Goal: Task Accomplishment & Management: Use online tool/utility

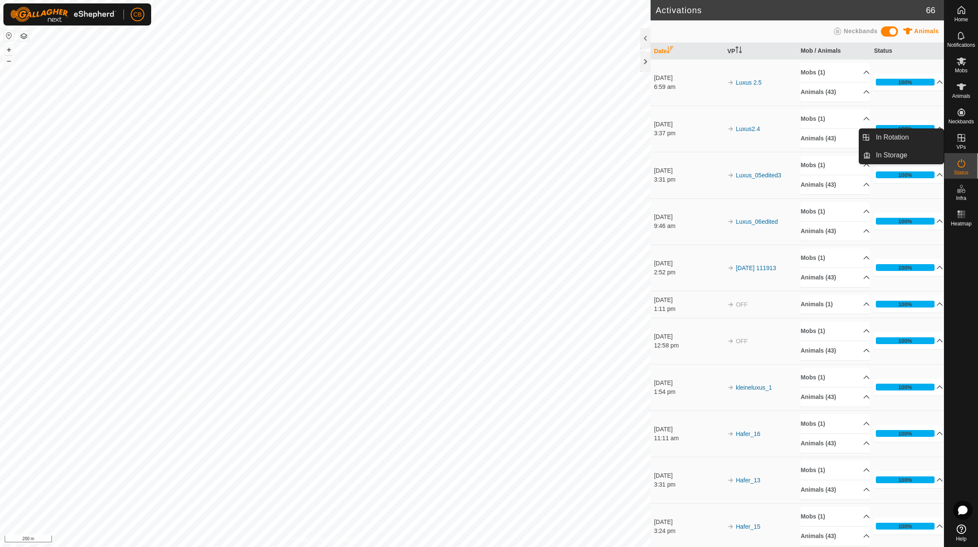
click at [961, 142] on icon at bounding box center [961, 138] width 10 height 10
click at [904, 136] on link "In Rotation" at bounding box center [906, 137] width 73 height 17
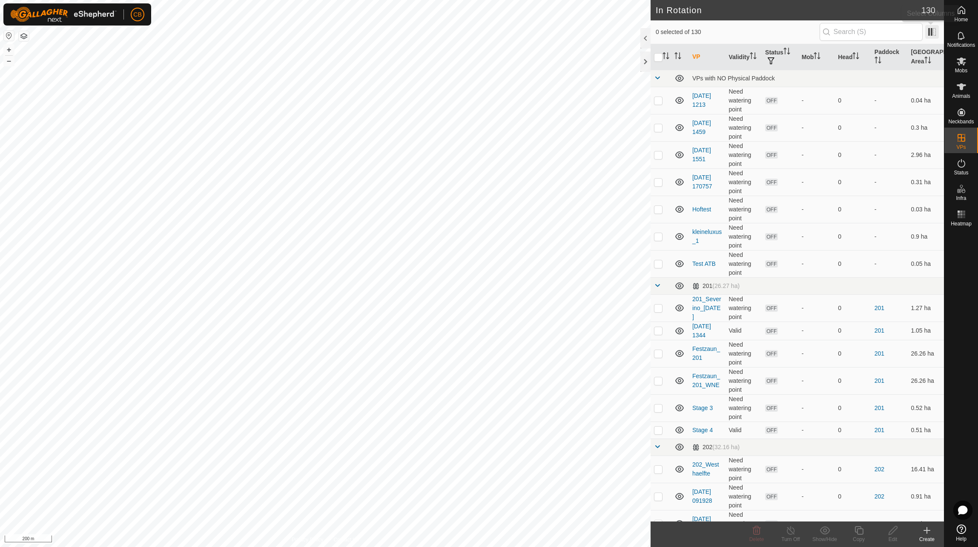
click at [931, 31] on span at bounding box center [932, 32] width 14 height 14
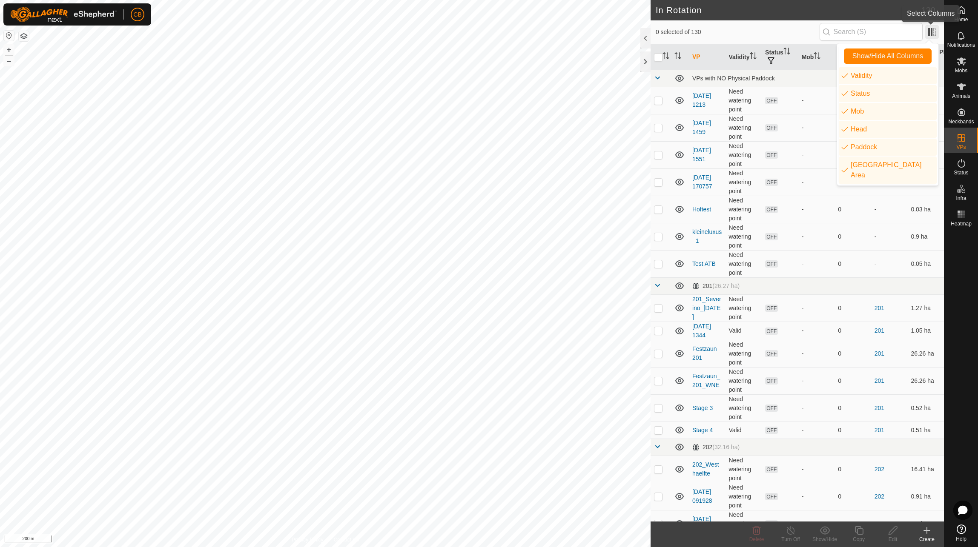
click at [928, 31] on span at bounding box center [932, 32] width 14 height 14
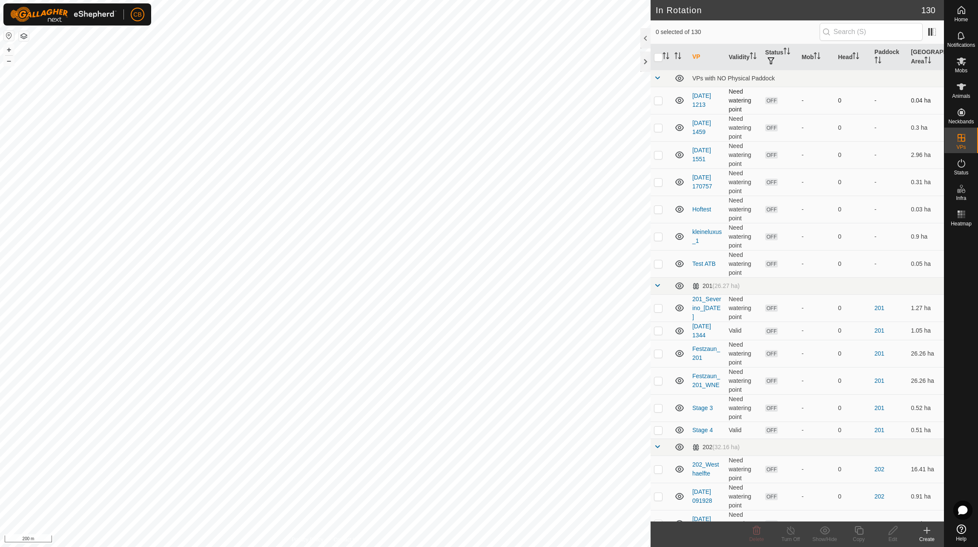
click at [680, 100] on icon at bounding box center [679, 100] width 9 height 7
click at [680, 100] on icon at bounding box center [679, 100] width 10 height 10
click at [659, 56] on input "checkbox" at bounding box center [658, 57] width 9 height 9
checkbox input "true"
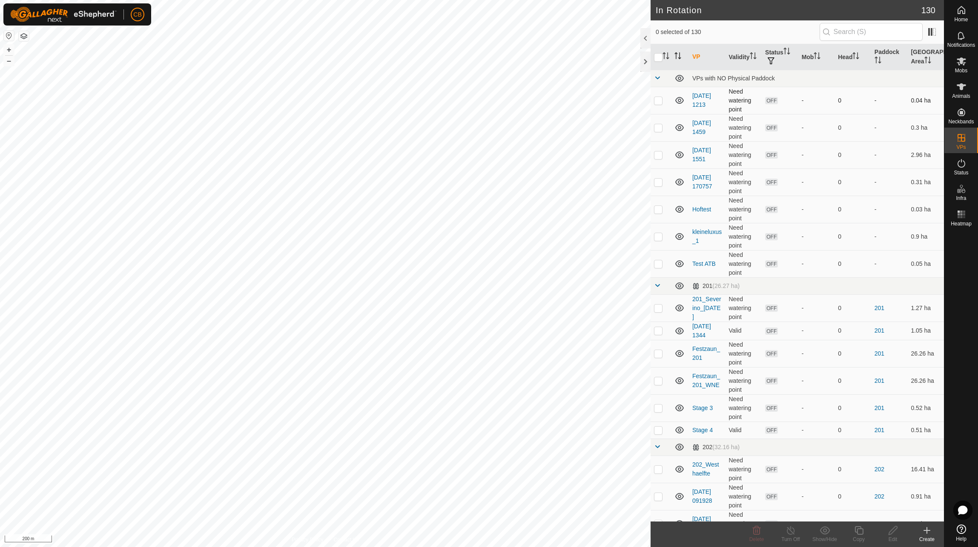
checkbox input "true"
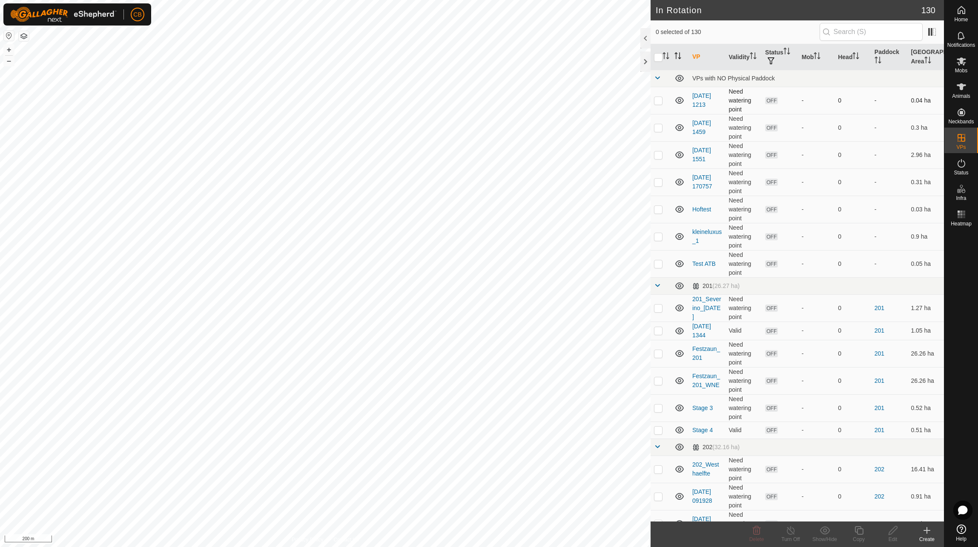
checkbox input "true"
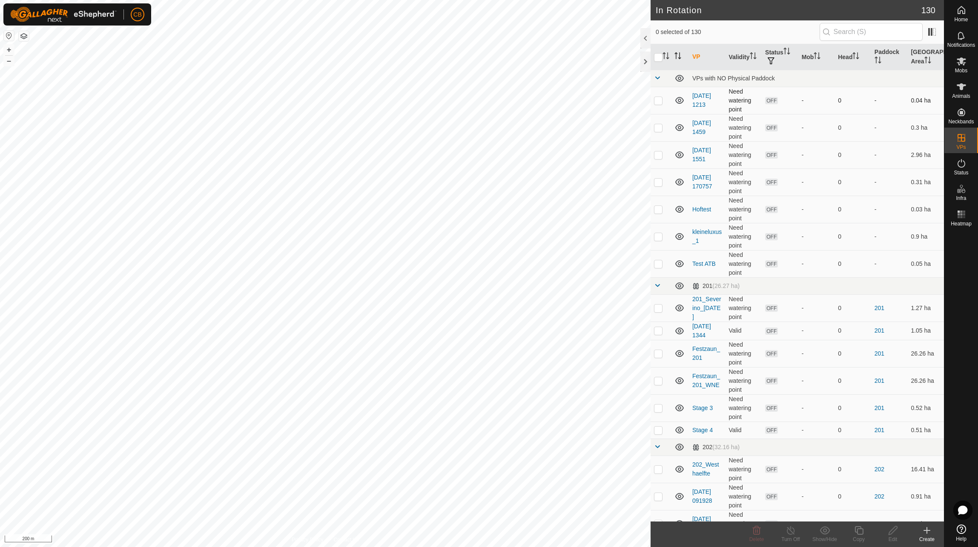
checkbox input "true"
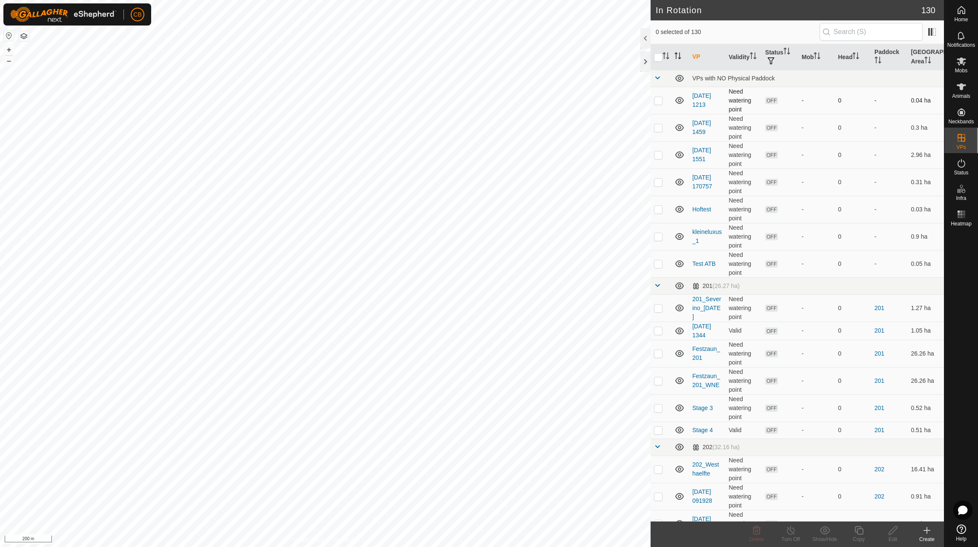
checkbox input "true"
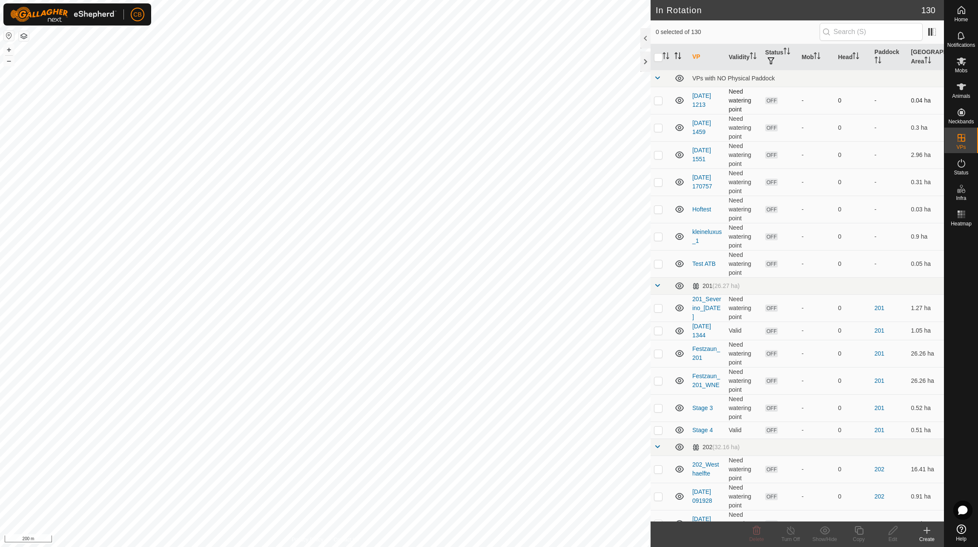
checkbox input "true"
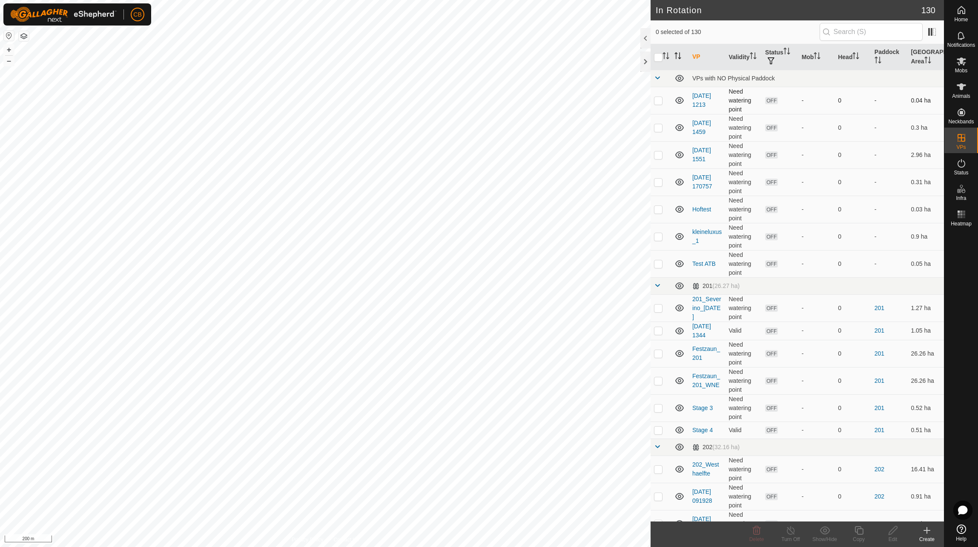
checkbox input "true"
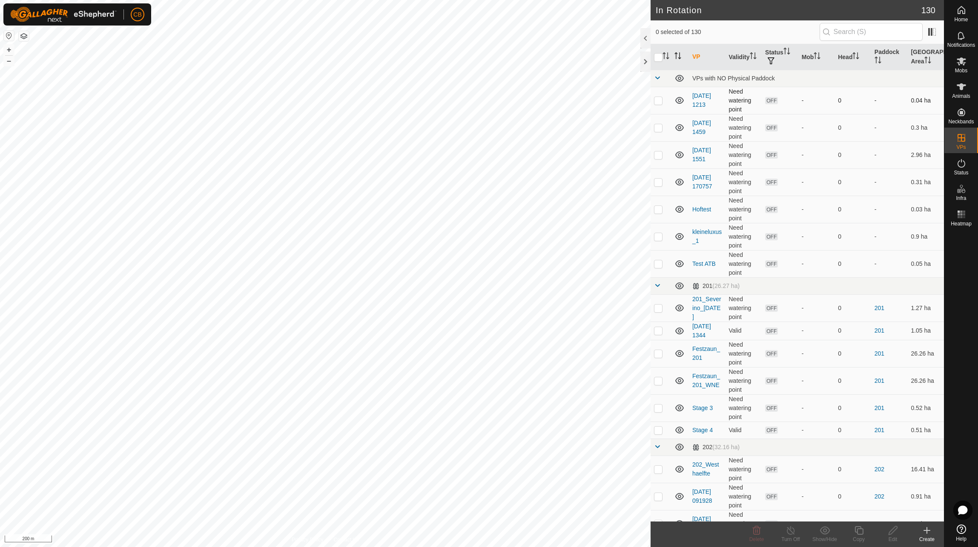
checkbox input "true"
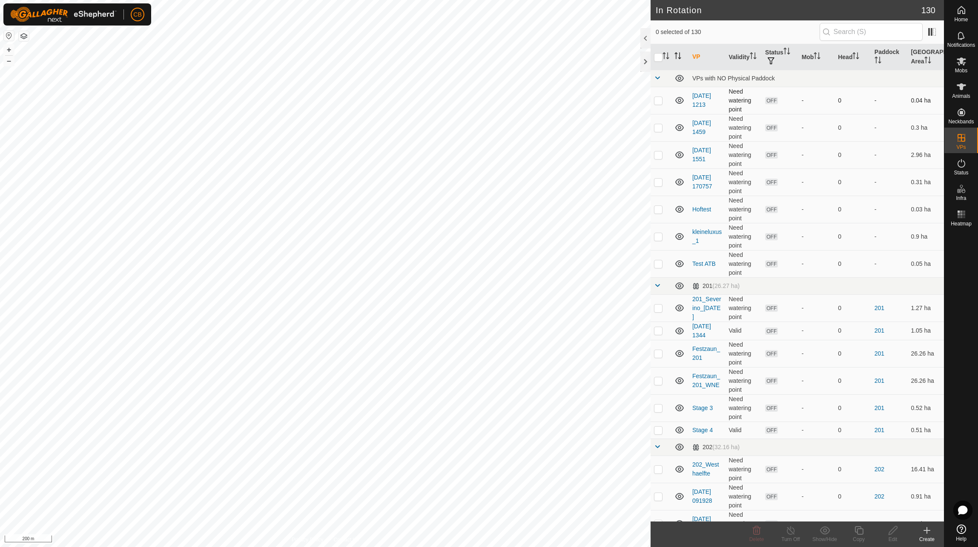
checkbox input "true"
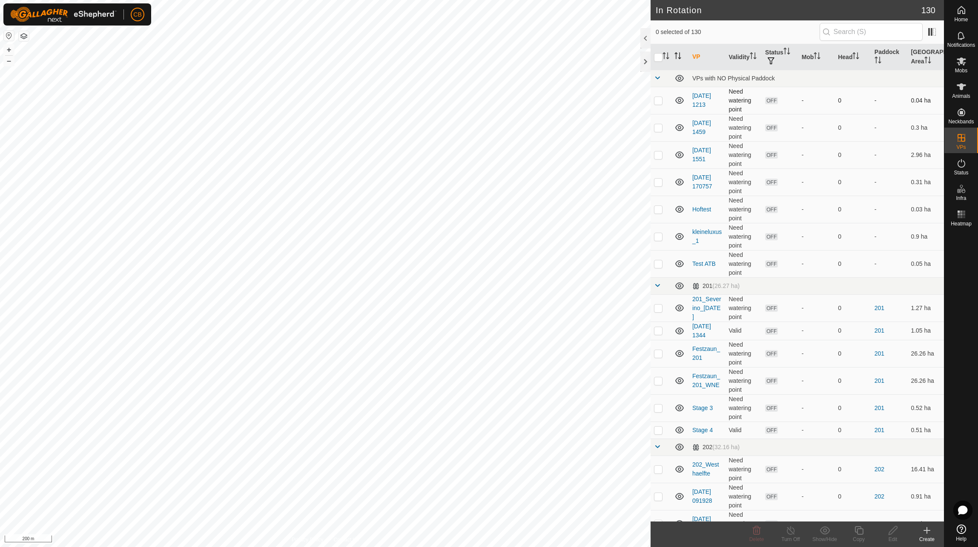
checkbox input "true"
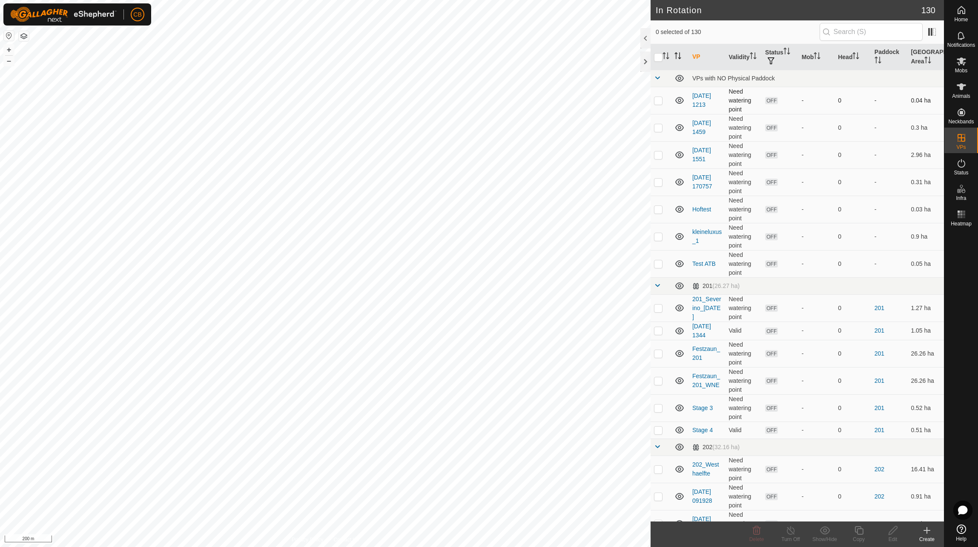
checkbox input "true"
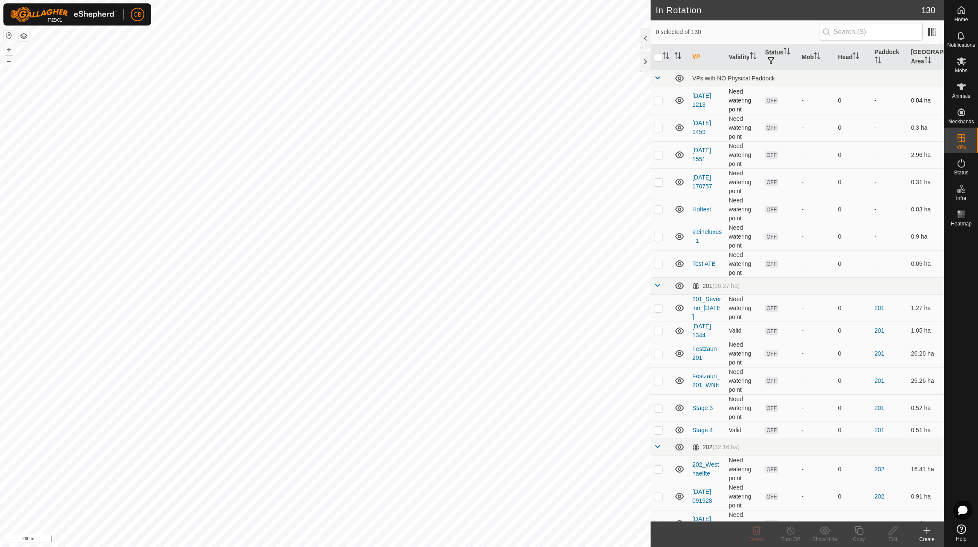
checkbox input "true"
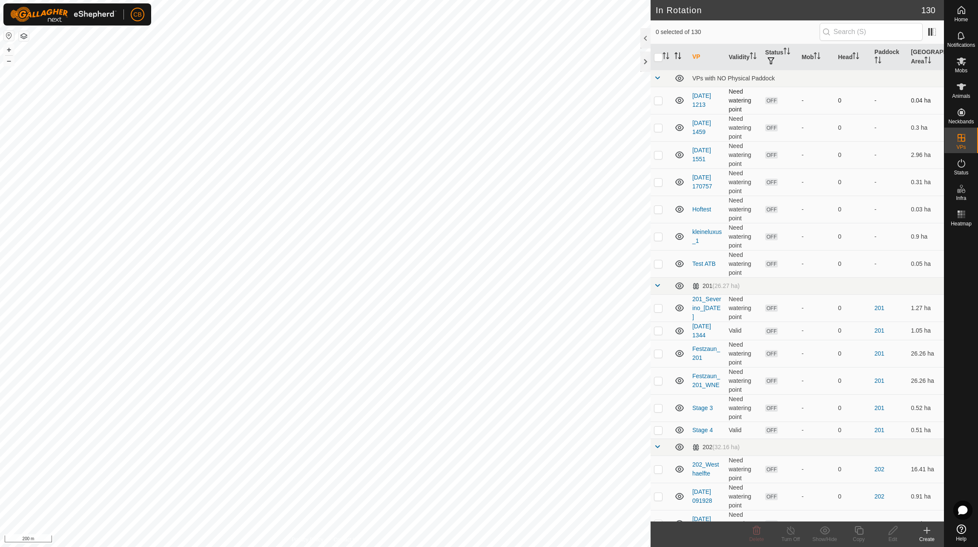
checkbox input "true"
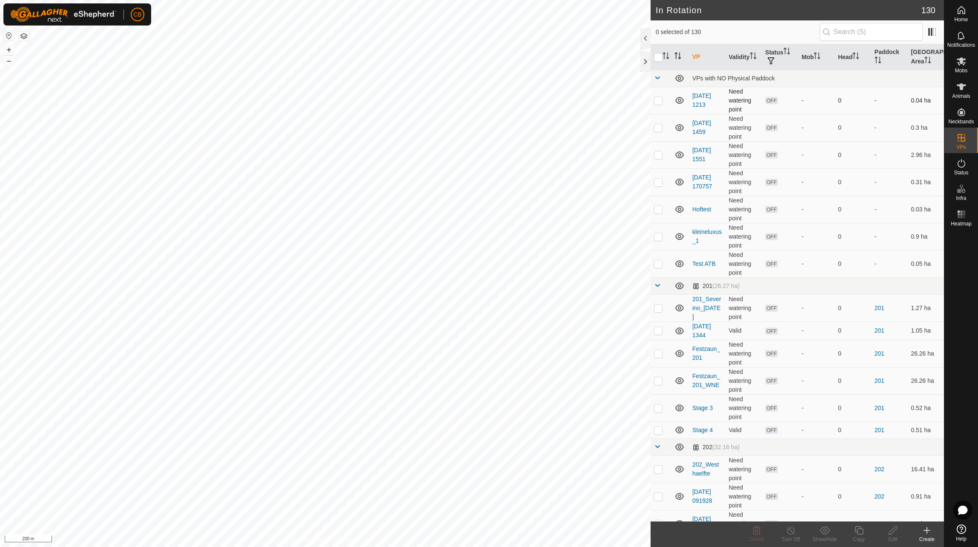
checkbox input "true"
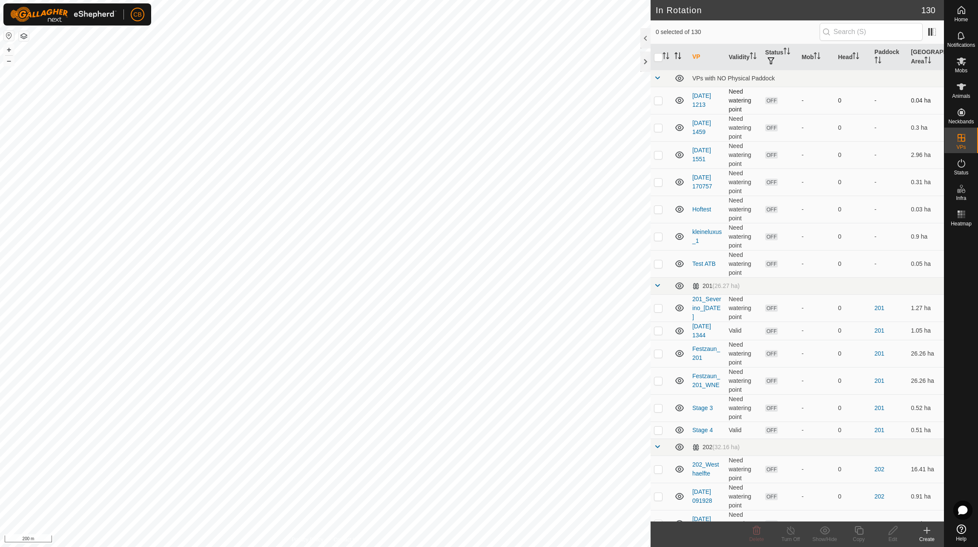
checkbox input "true"
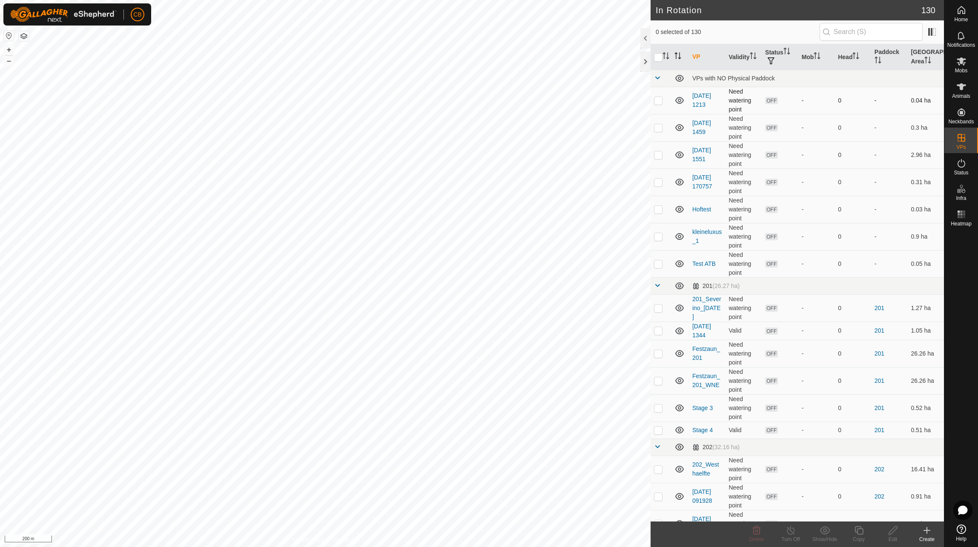
checkbox input "true"
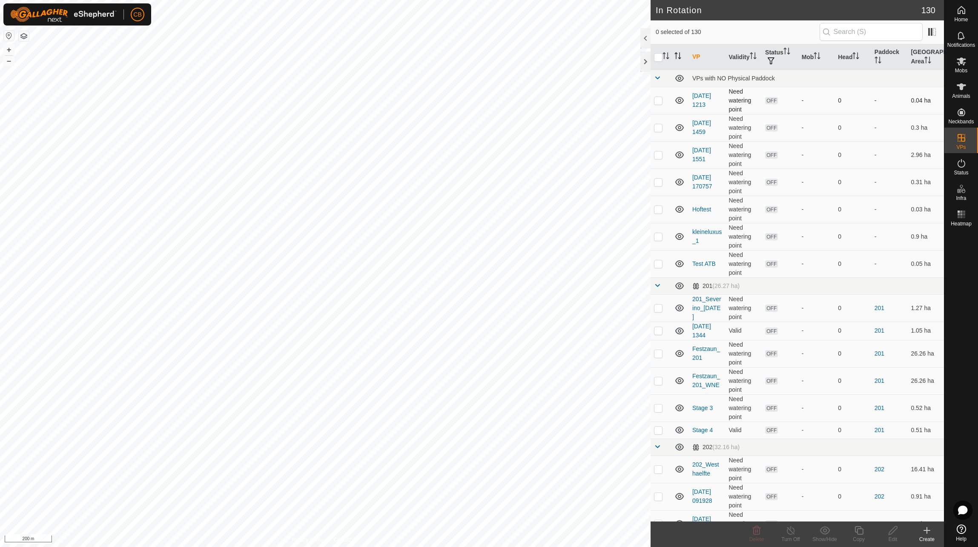
checkbox input "true"
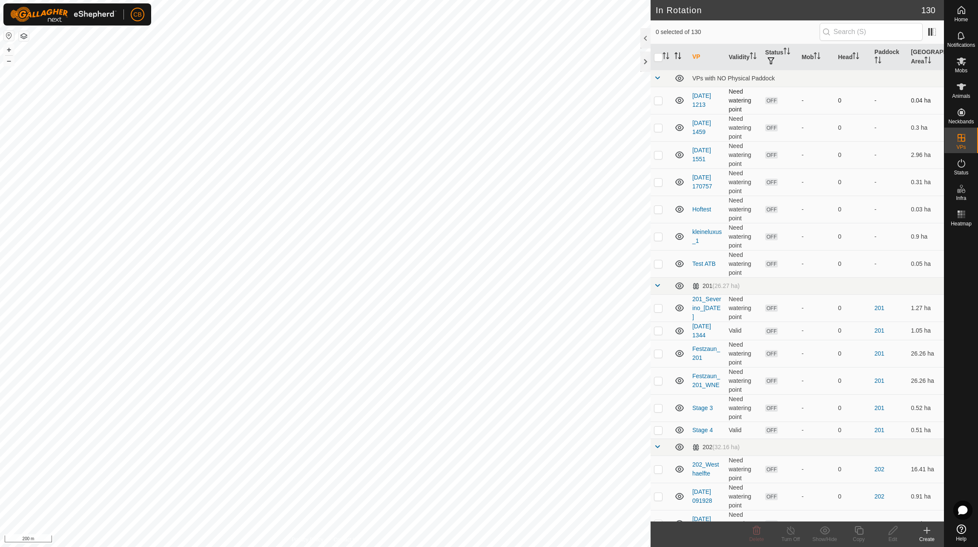
checkbox input "true"
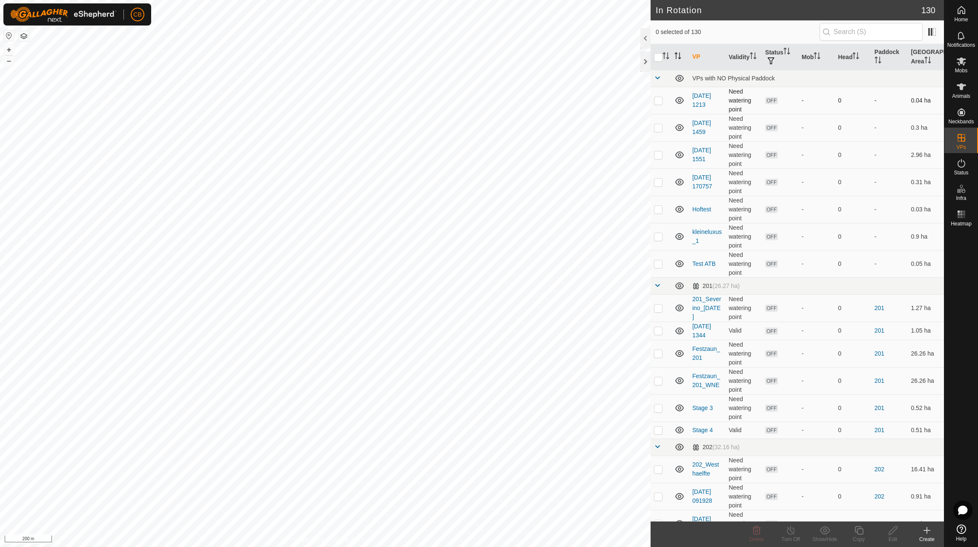
checkbox input "true"
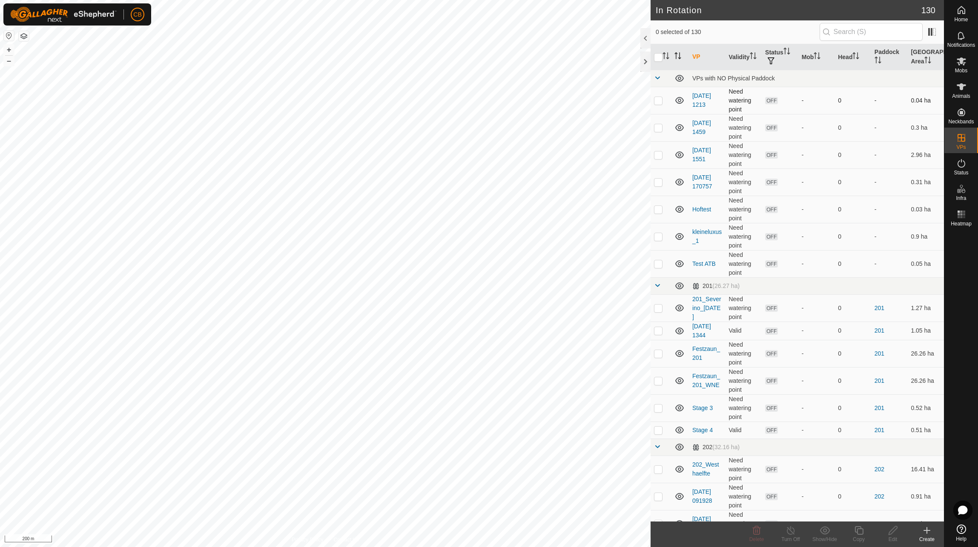
checkbox input "true"
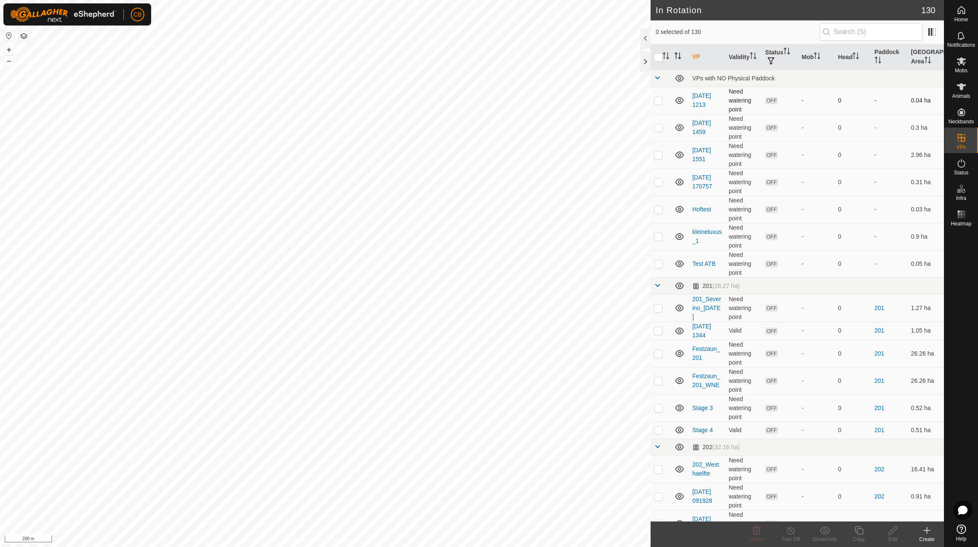
checkbox input "true"
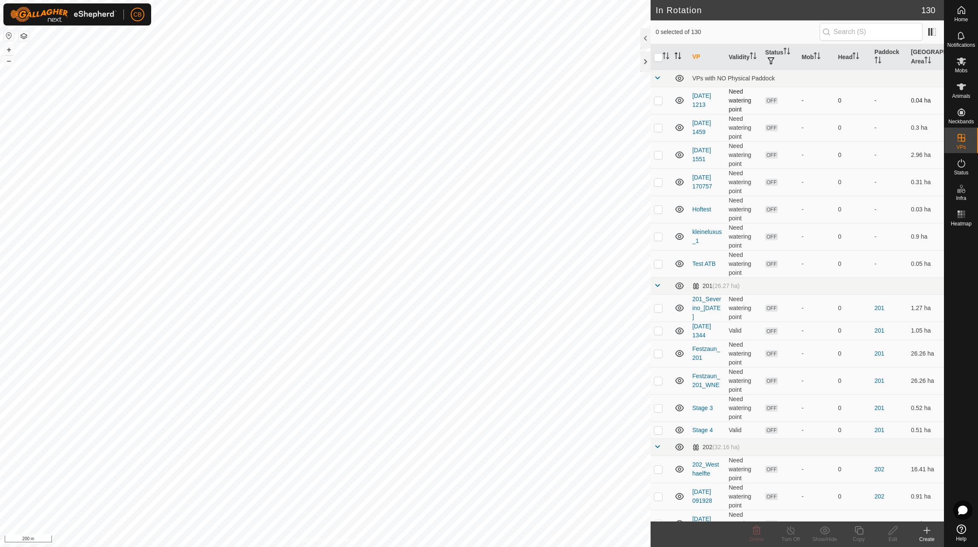
checkbox input "true"
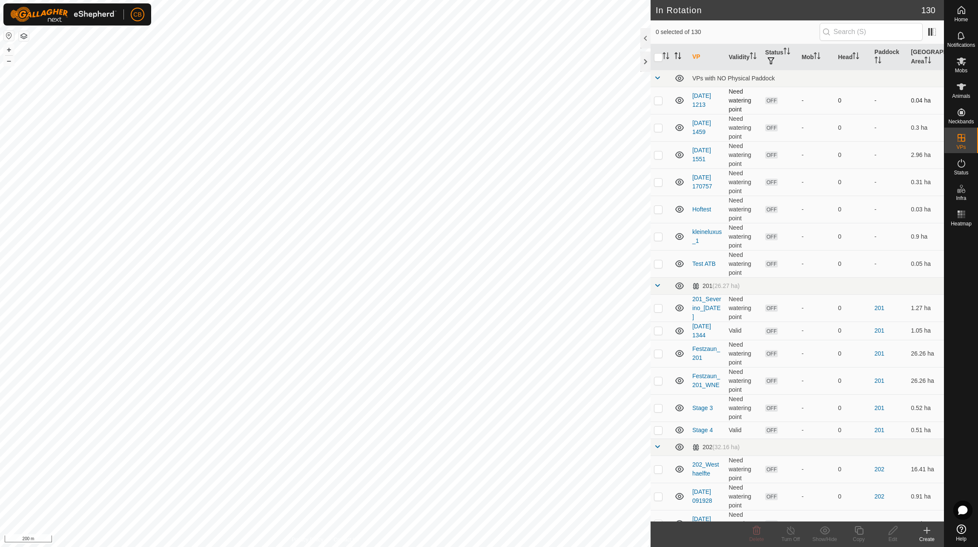
checkbox input "true"
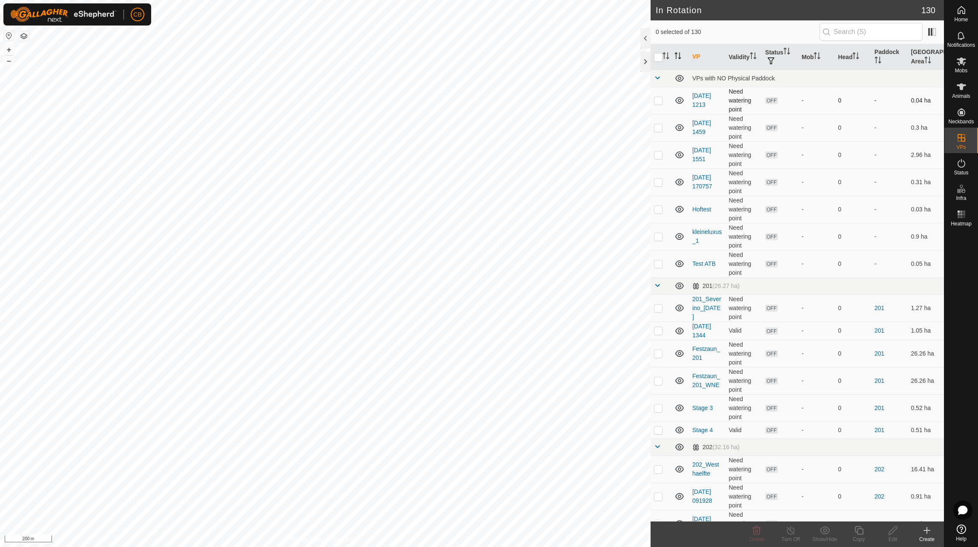
checkbox input "true"
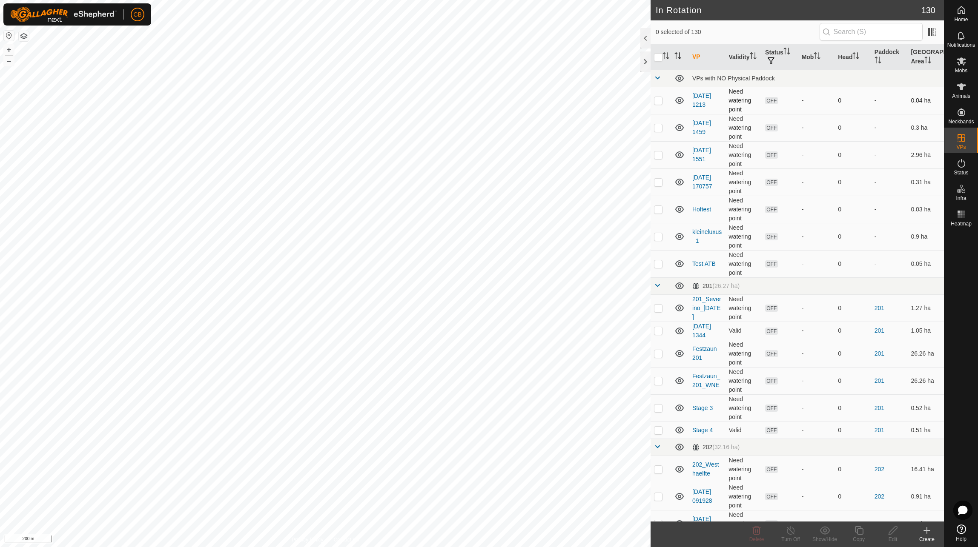
checkbox input "true"
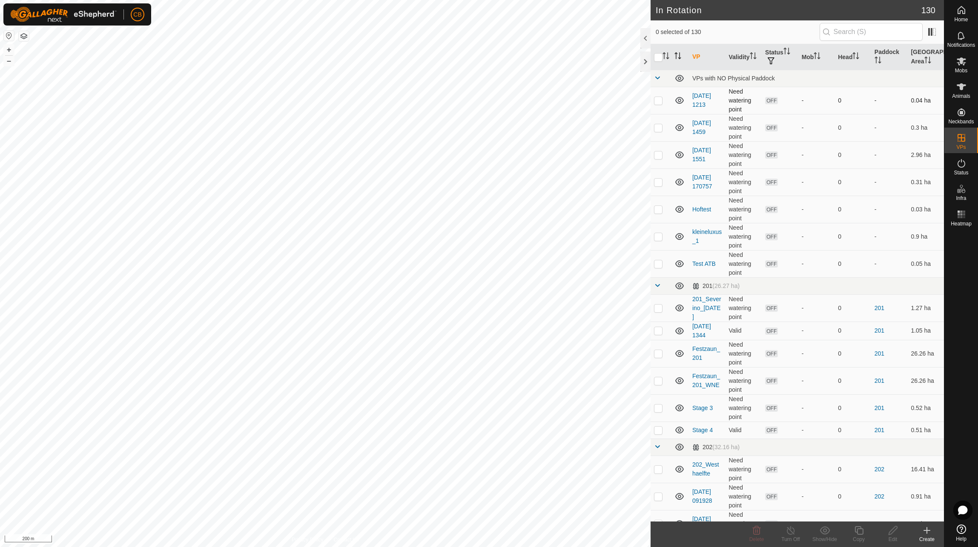
checkbox input "true"
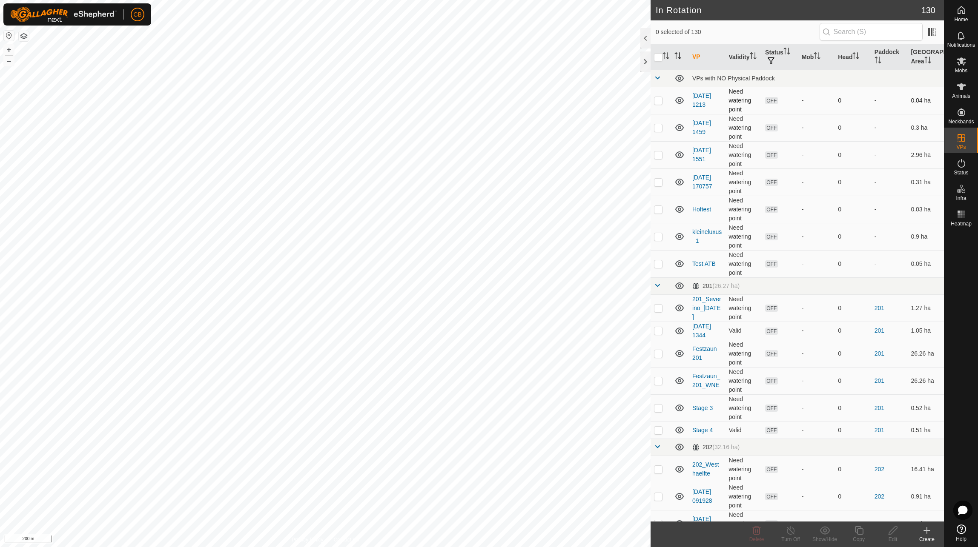
checkbox input "true"
click at [660, 59] on input "checkbox" at bounding box center [658, 57] width 9 height 9
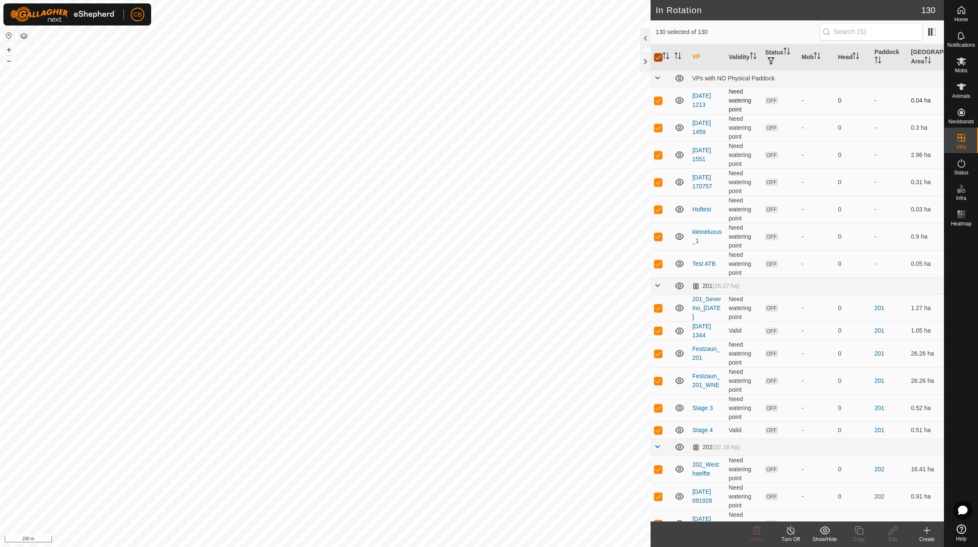
checkbox input "false"
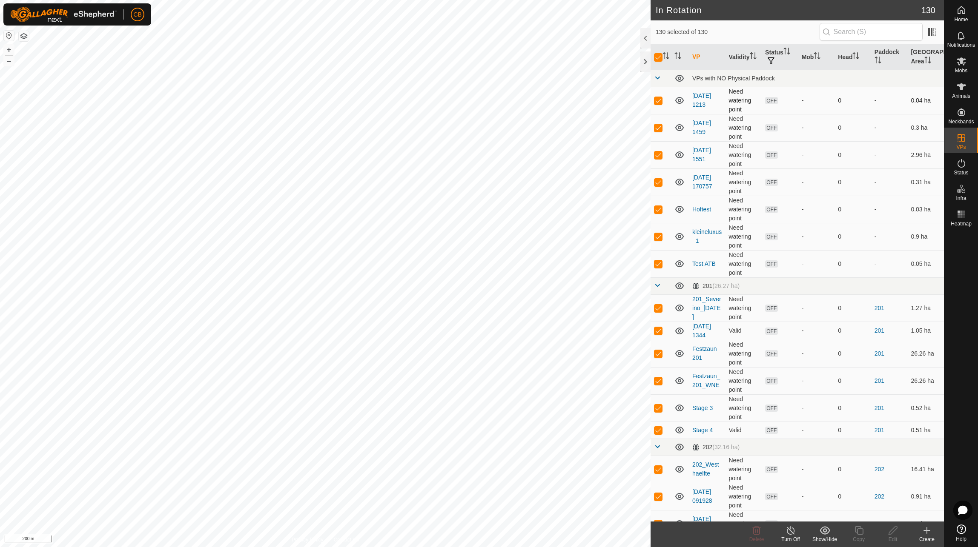
checkbox input "false"
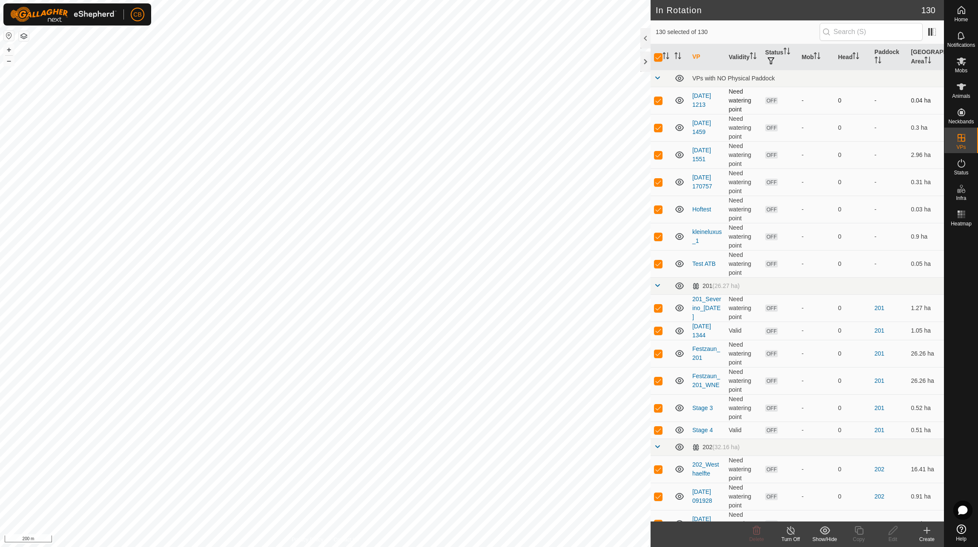
checkbox input "false"
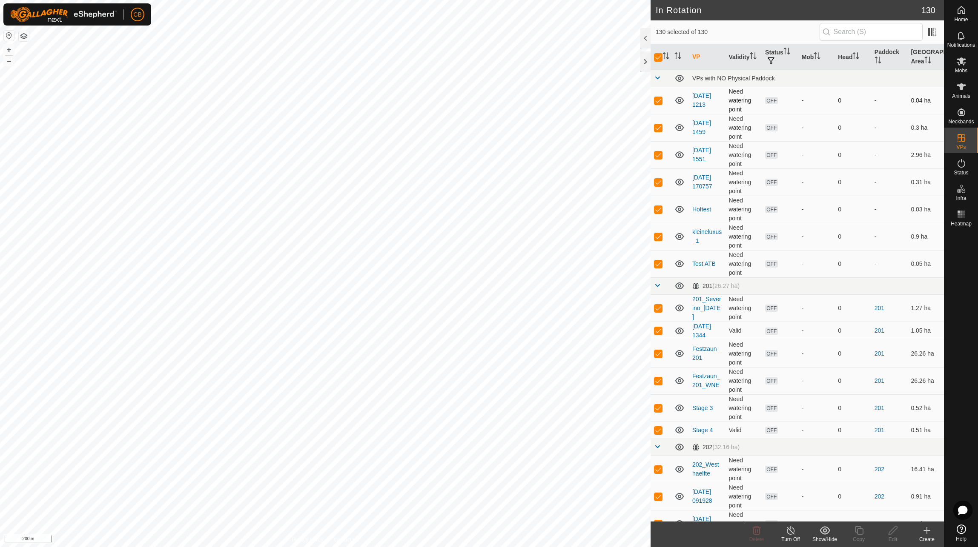
checkbox input "false"
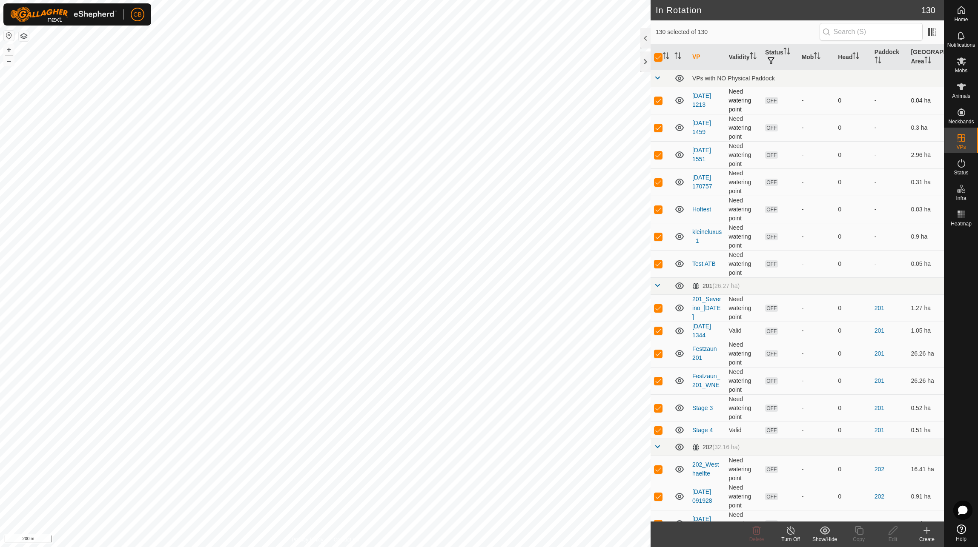
checkbox input "false"
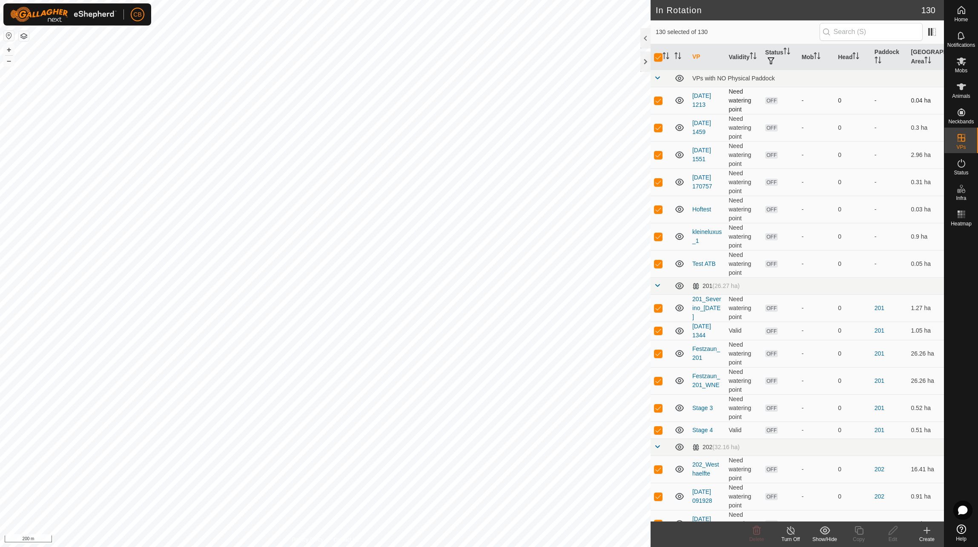
checkbox input "false"
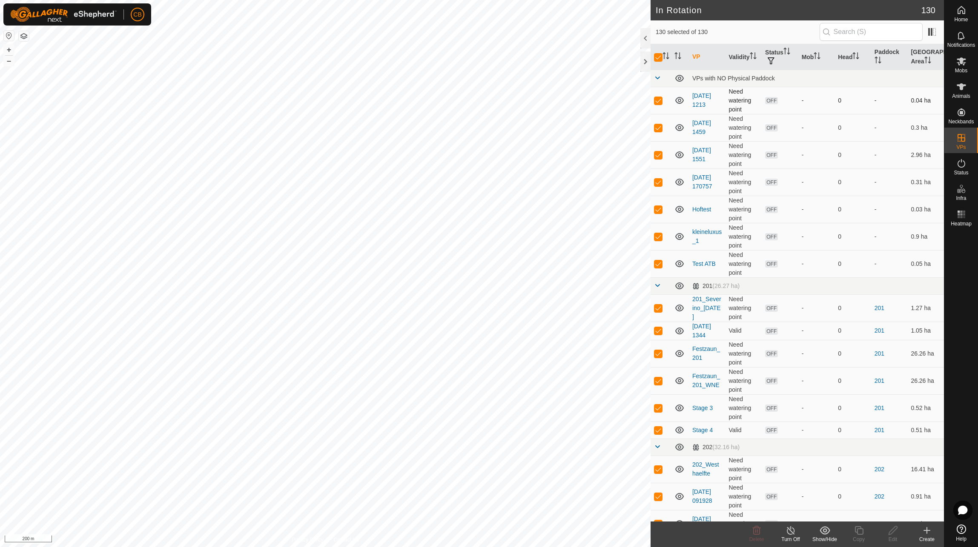
checkbox input "false"
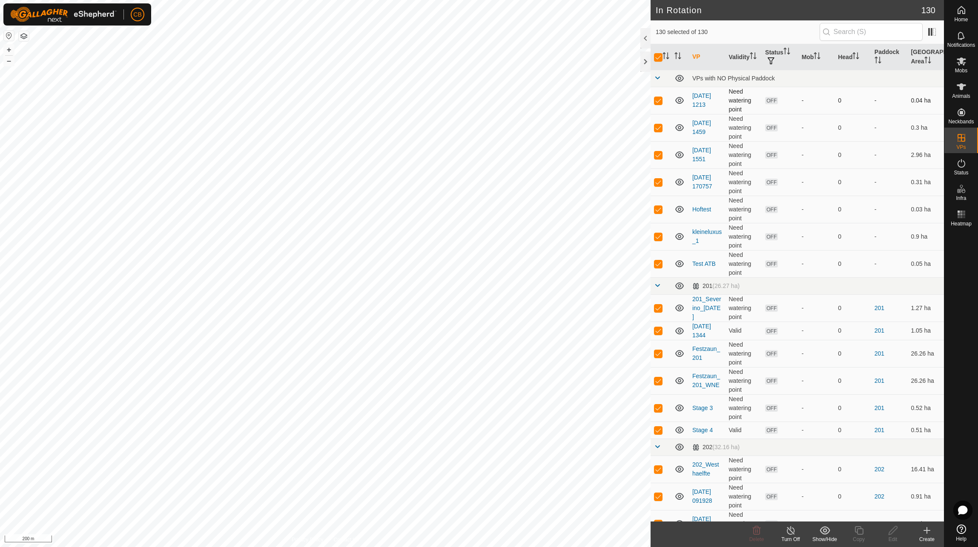
checkbox input "false"
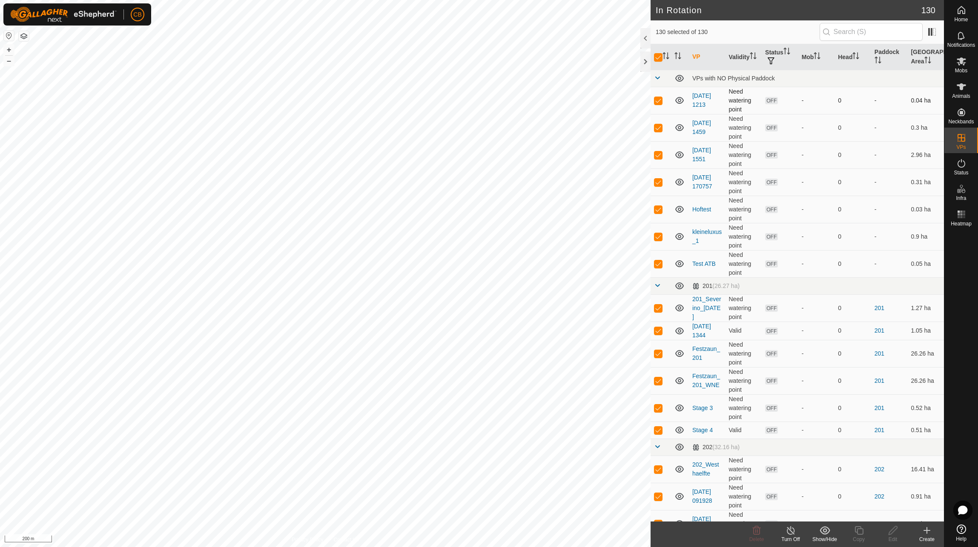
checkbox input "false"
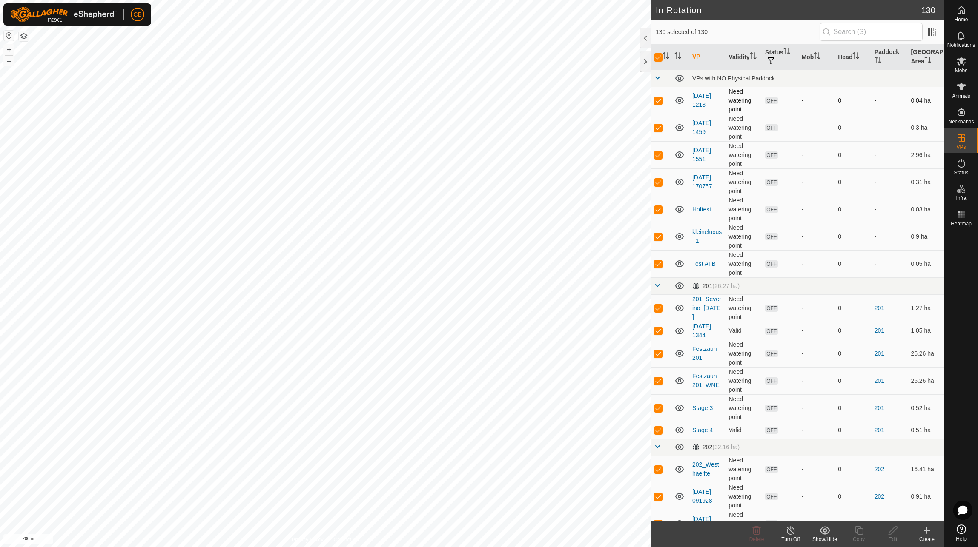
checkbox input "false"
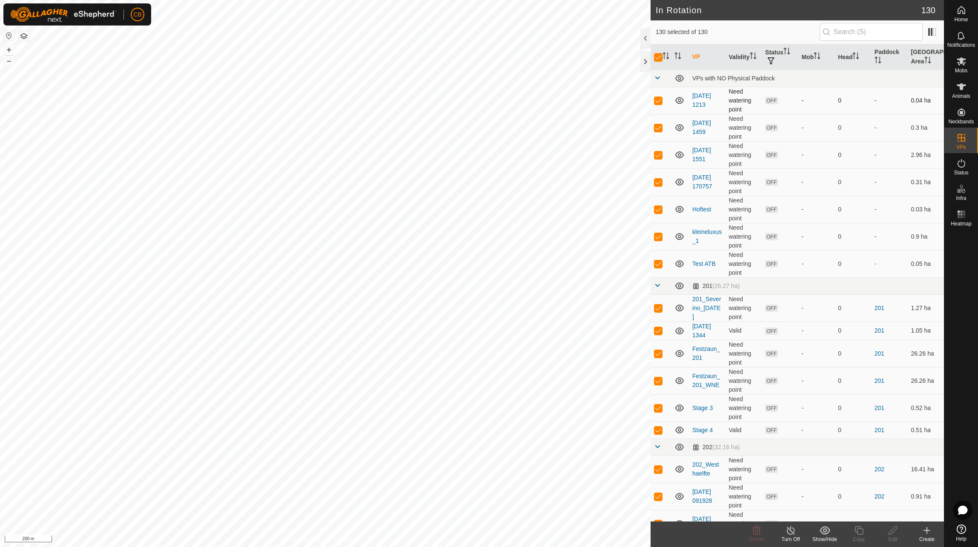
checkbox input "false"
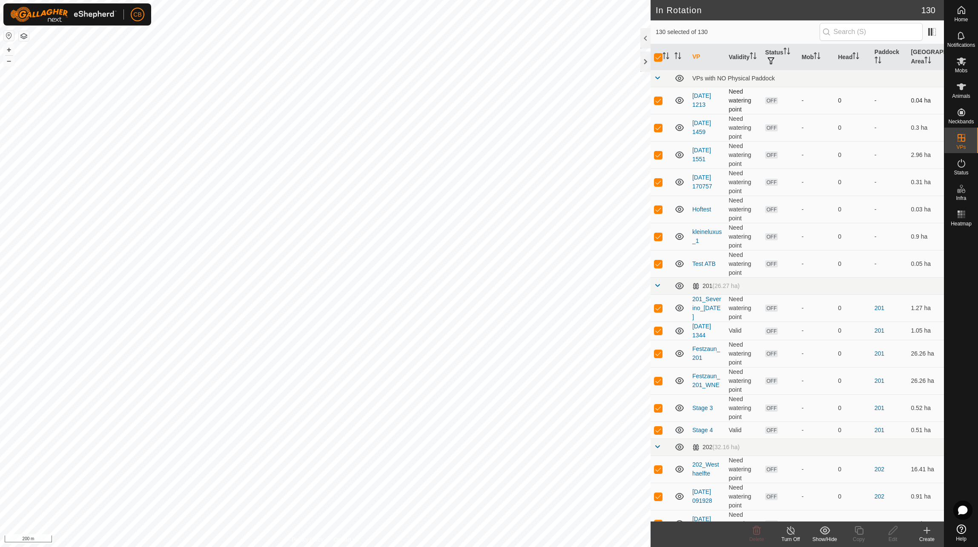
checkbox input "false"
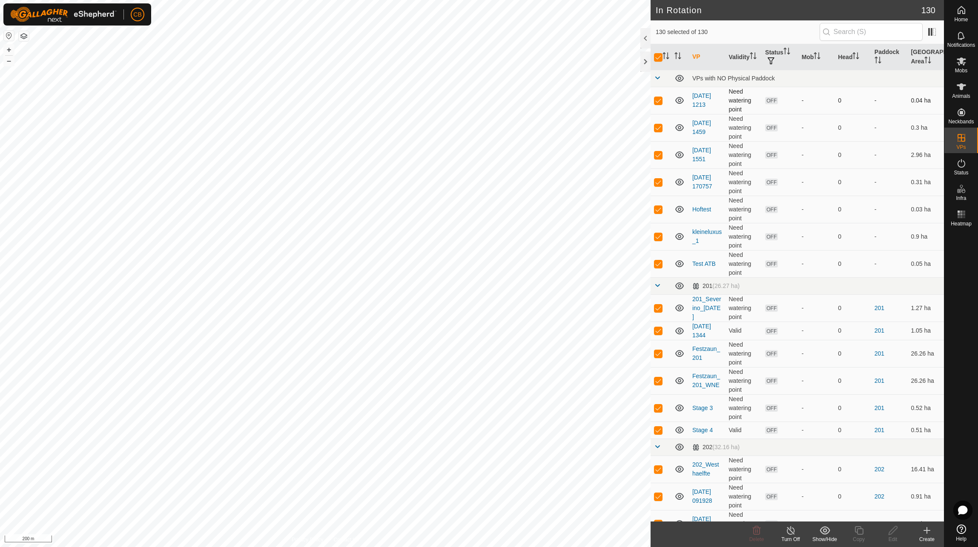
checkbox input "false"
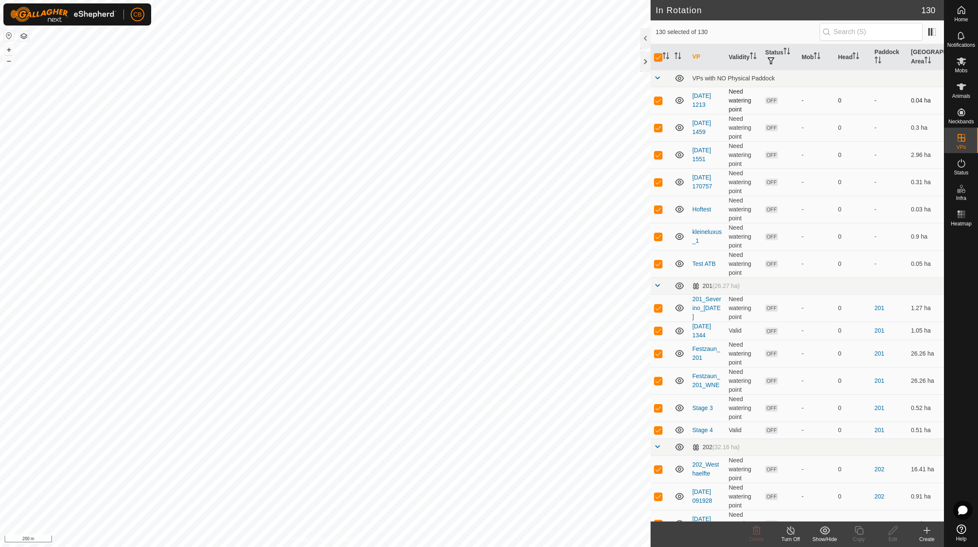
checkbox input "false"
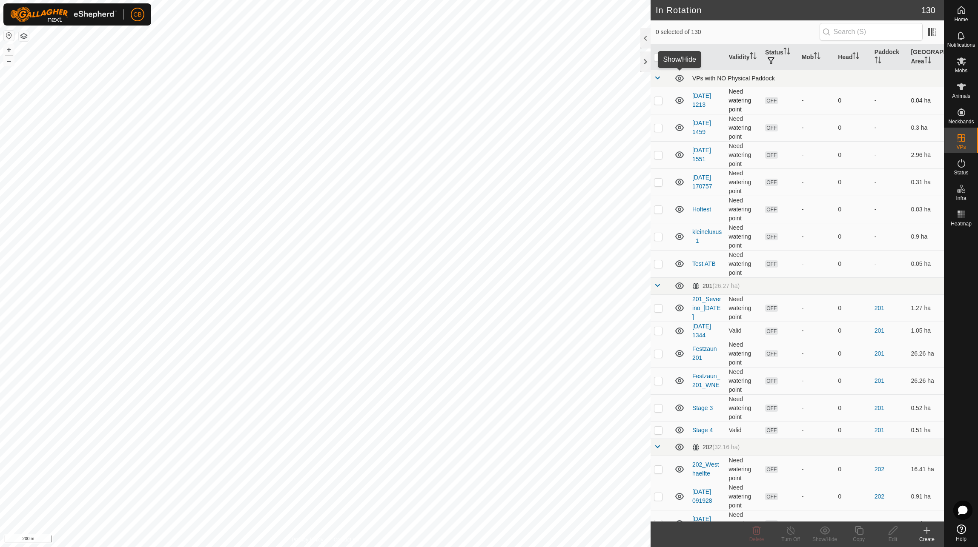
click at [681, 76] on icon at bounding box center [679, 78] width 9 height 7
click at [681, 76] on icon at bounding box center [679, 78] width 10 height 10
click at [681, 76] on icon at bounding box center [679, 78] width 9 height 7
click at [657, 76] on span at bounding box center [657, 77] width 7 height 7
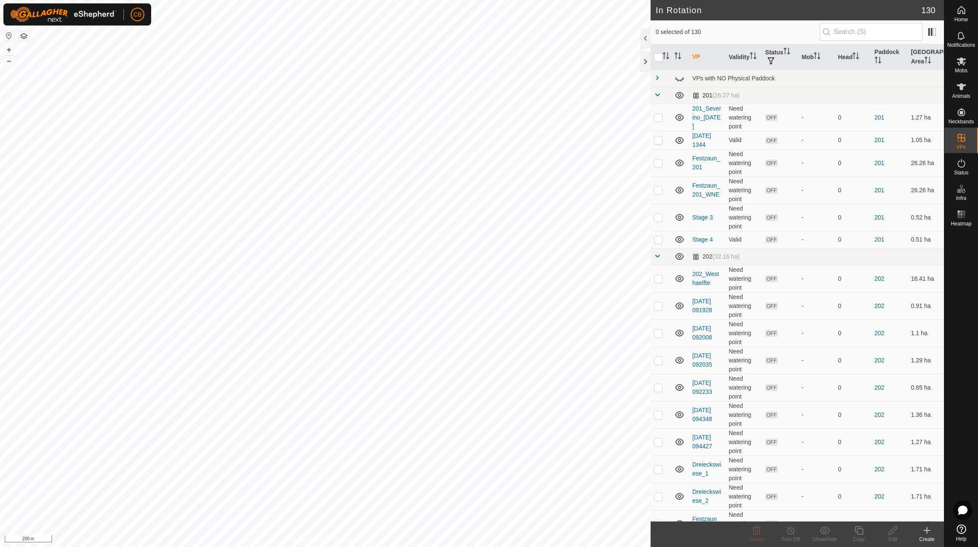
click at [656, 94] on span at bounding box center [657, 95] width 7 height 7
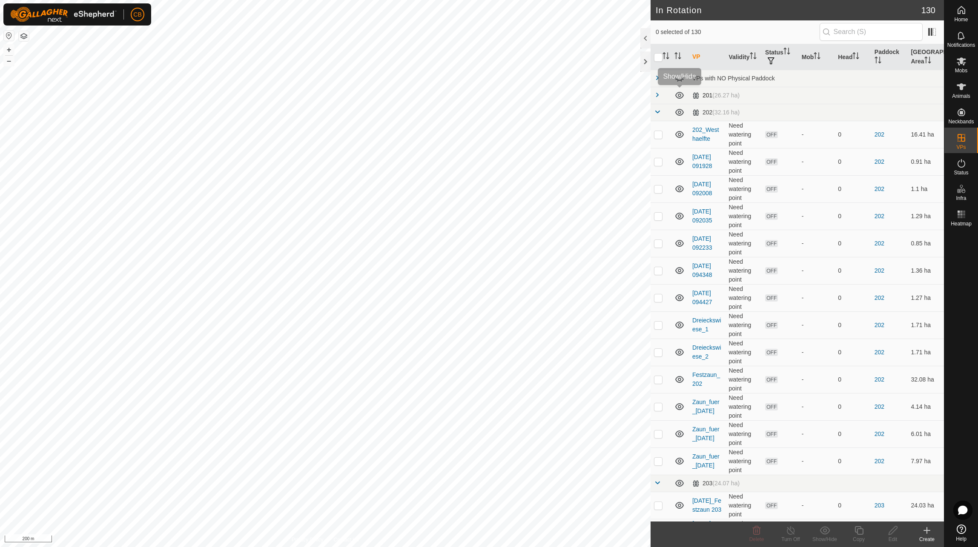
click at [676, 93] on icon at bounding box center [679, 95] width 10 height 10
click at [659, 112] on span at bounding box center [657, 112] width 7 height 7
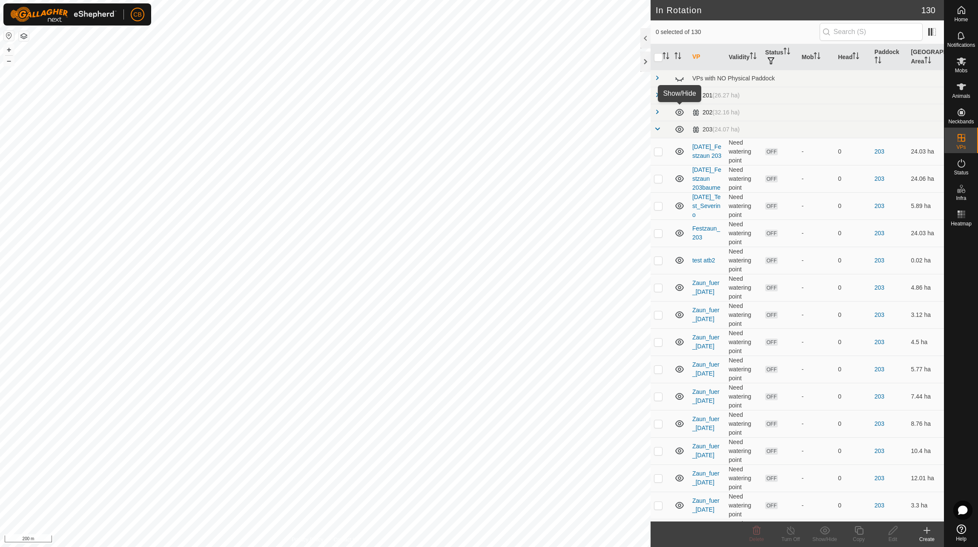
click at [683, 115] on icon at bounding box center [679, 112] width 10 height 10
click at [659, 131] on span at bounding box center [657, 129] width 7 height 7
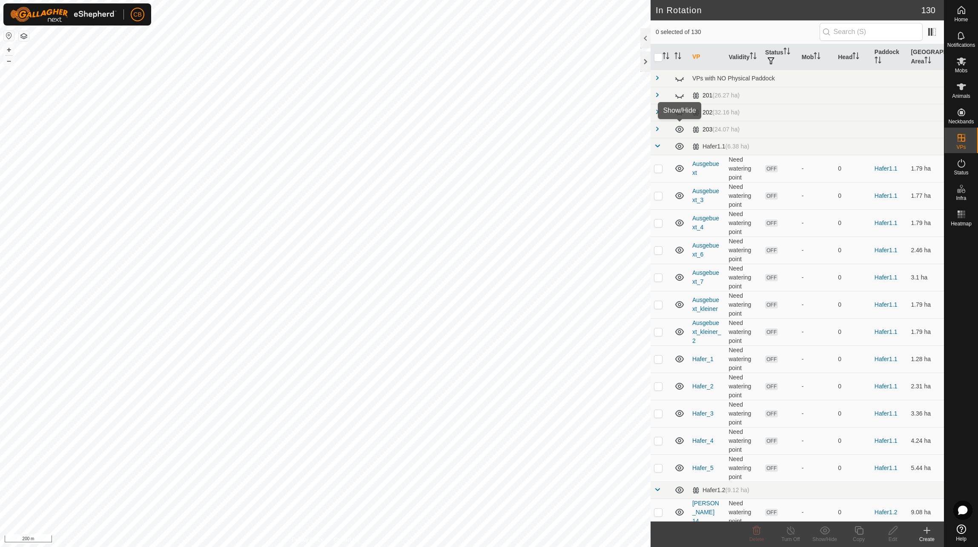
click at [685, 132] on td at bounding box center [680, 129] width 18 height 17
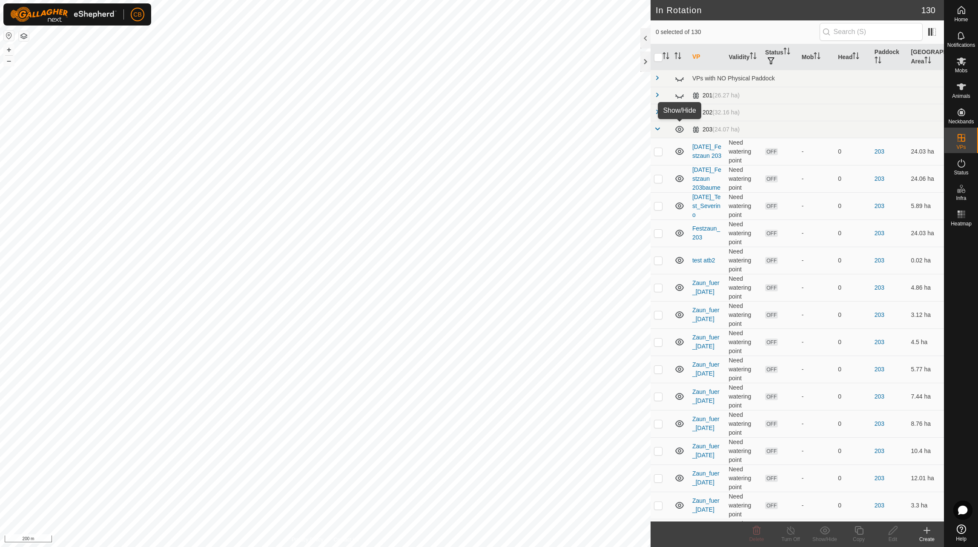
click at [677, 126] on icon at bounding box center [679, 129] width 10 height 10
click at [658, 130] on span at bounding box center [657, 129] width 7 height 7
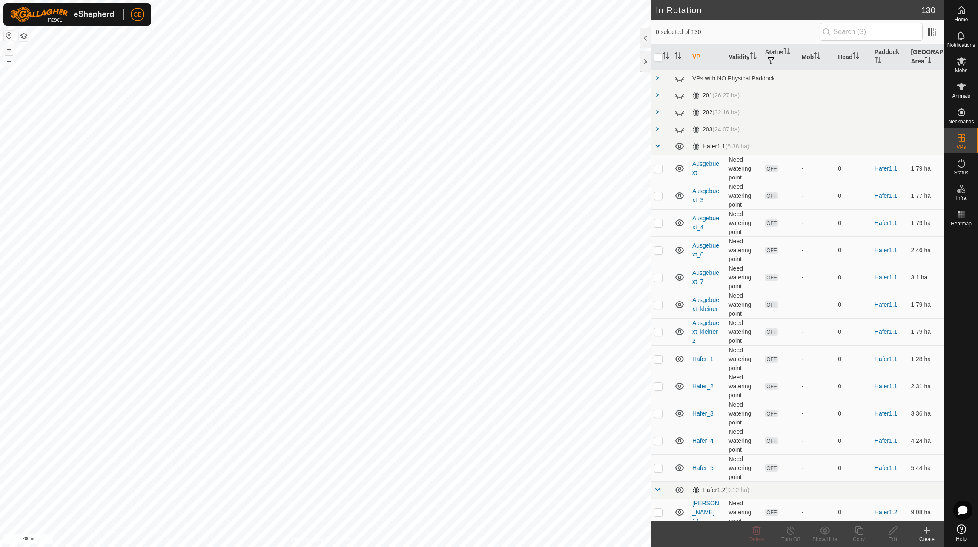
click at [657, 144] on span at bounding box center [657, 146] width 7 height 7
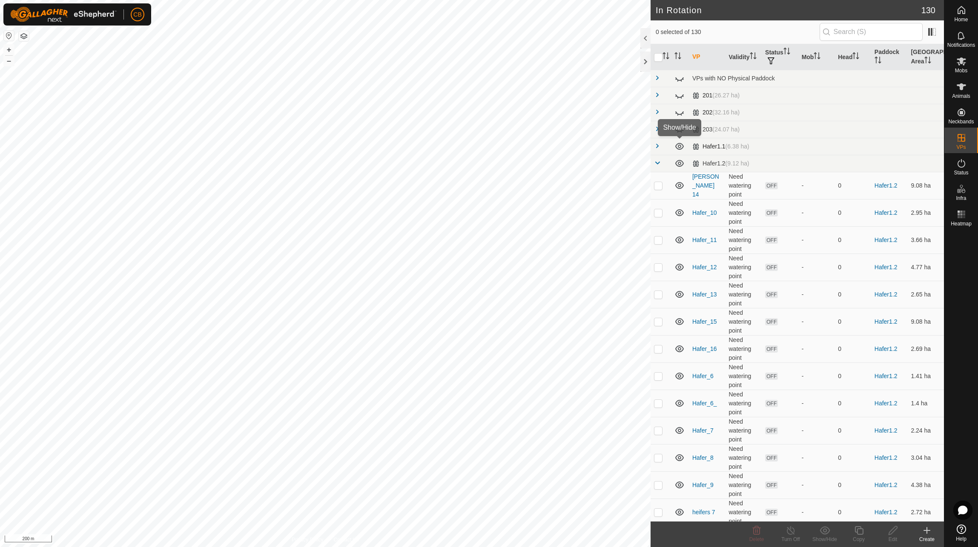
click at [681, 145] on icon at bounding box center [679, 146] width 9 height 7
click at [657, 164] on span at bounding box center [657, 163] width 7 height 7
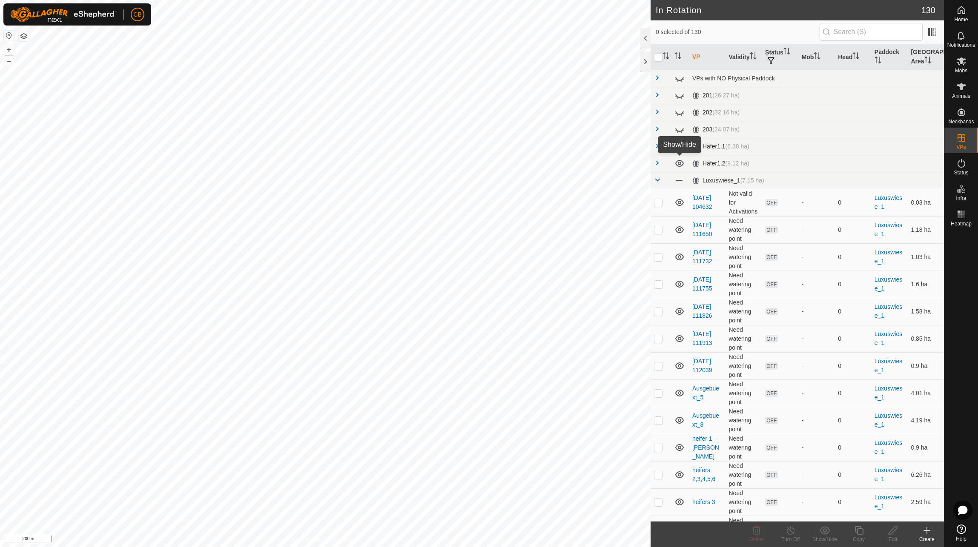
click at [678, 162] on icon at bounding box center [679, 163] width 10 height 10
click at [680, 179] on span at bounding box center [678, 180] width 9 height 9
click at [680, 181] on icon at bounding box center [679, 180] width 10 height 10
click at [680, 181] on icon at bounding box center [679, 180] width 9 height 7
click at [680, 181] on icon at bounding box center [679, 180] width 10 height 10
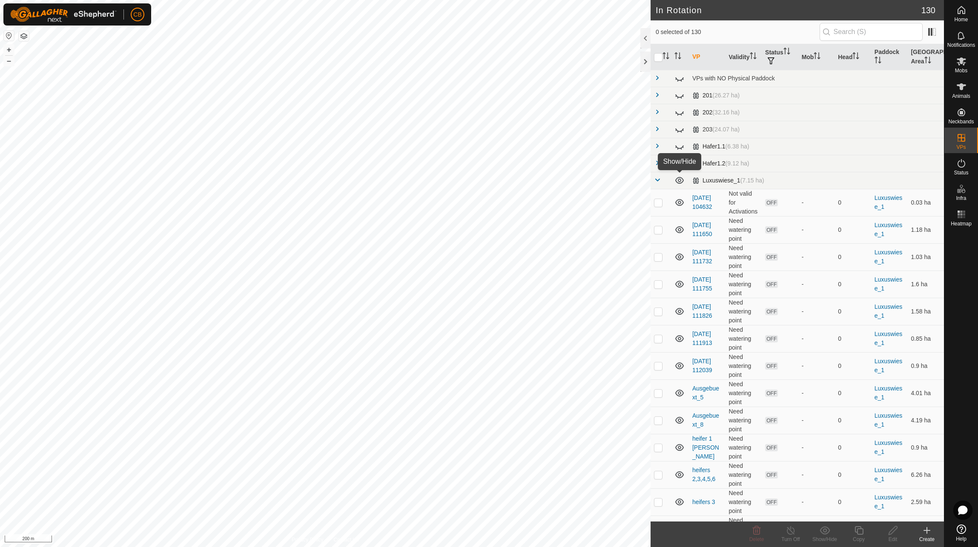
click at [680, 181] on icon at bounding box center [679, 180] width 9 height 7
click at [659, 182] on span at bounding box center [657, 180] width 7 height 7
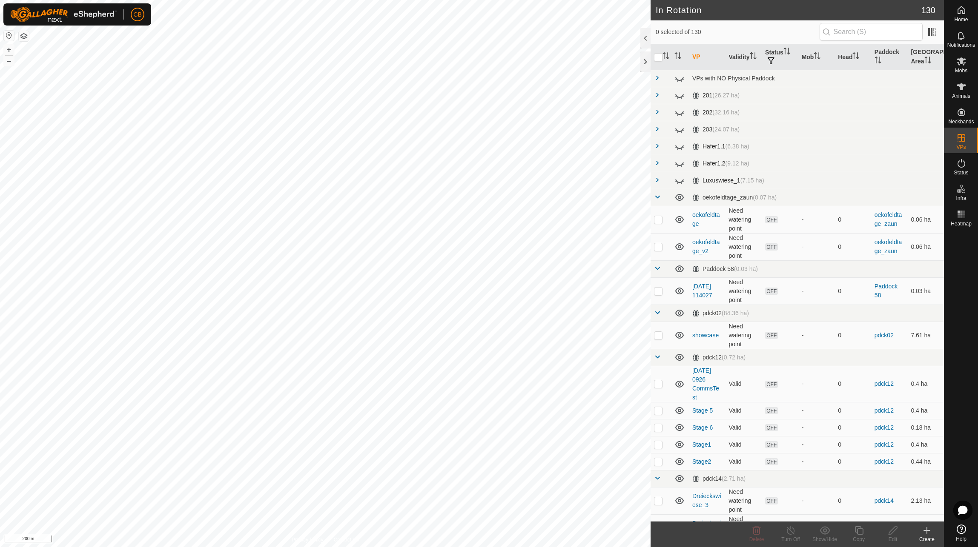
click at [659, 182] on span at bounding box center [657, 180] width 7 height 7
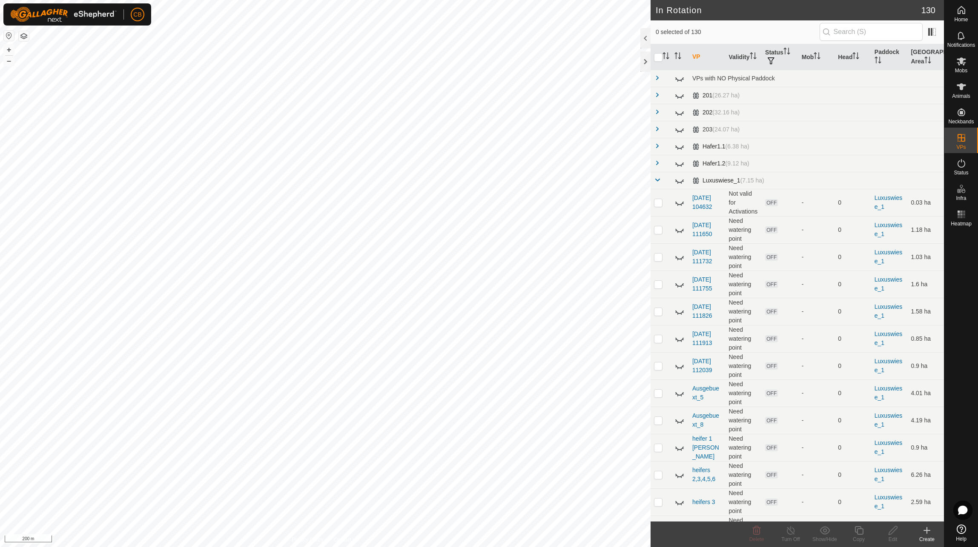
click at [657, 178] on span at bounding box center [657, 180] width 7 height 7
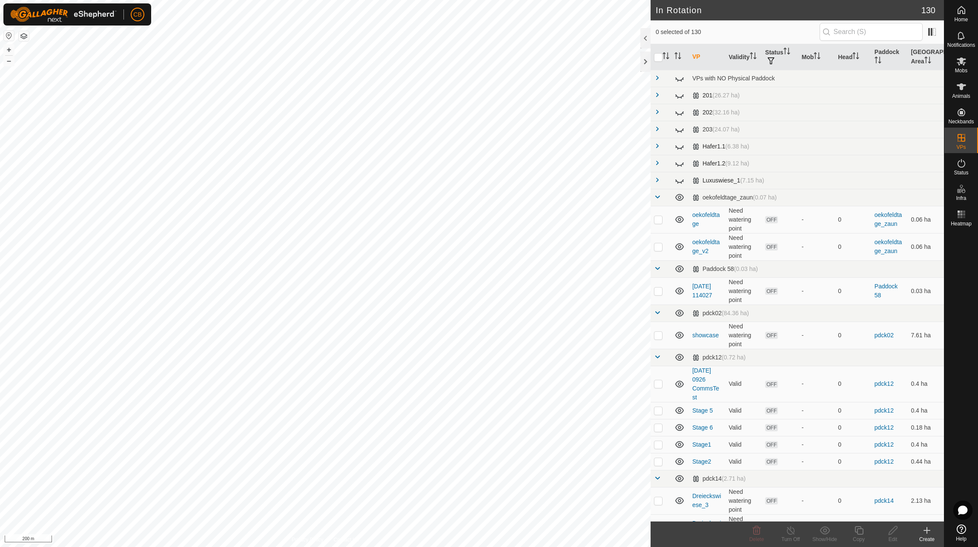
click at [655, 180] on span at bounding box center [657, 180] width 7 height 7
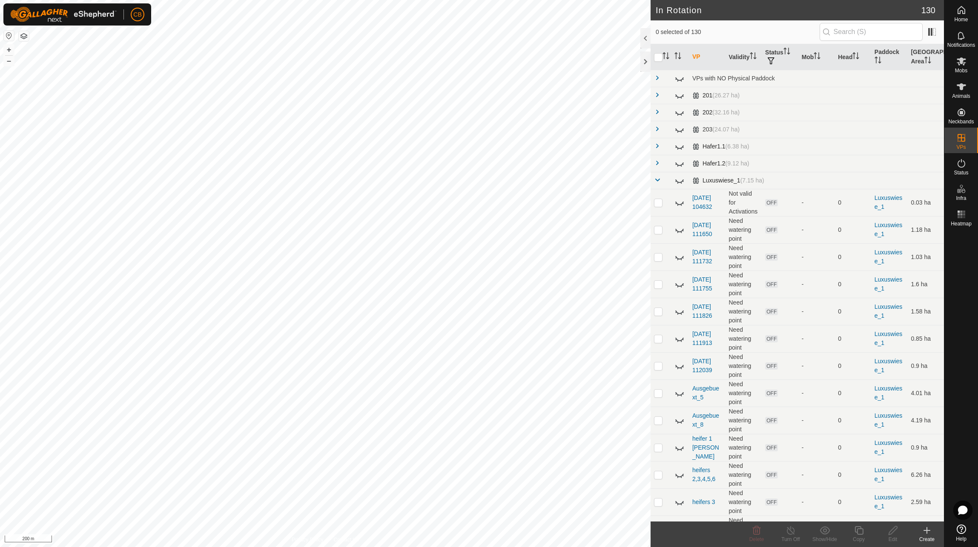
click at [655, 180] on span at bounding box center [657, 180] width 7 height 7
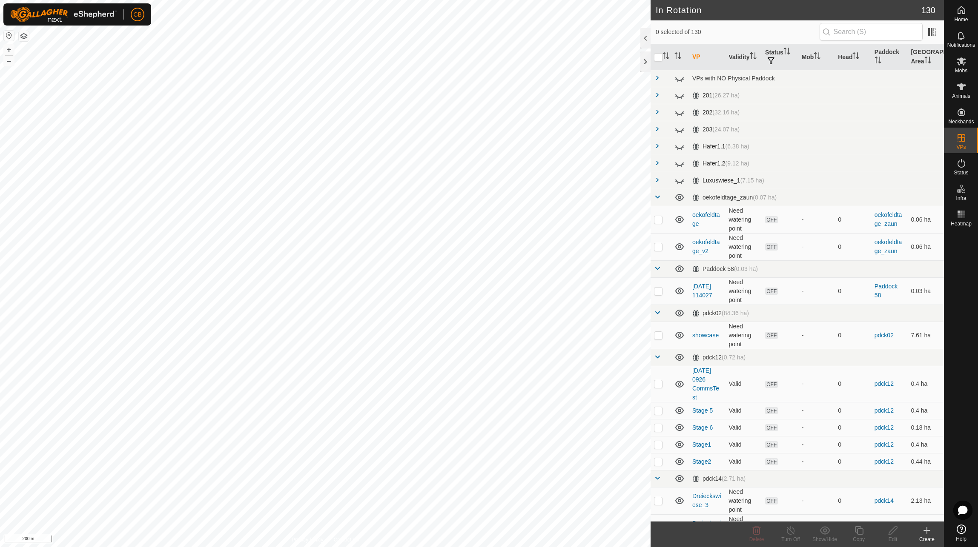
click at [655, 183] on span at bounding box center [657, 180] width 7 height 7
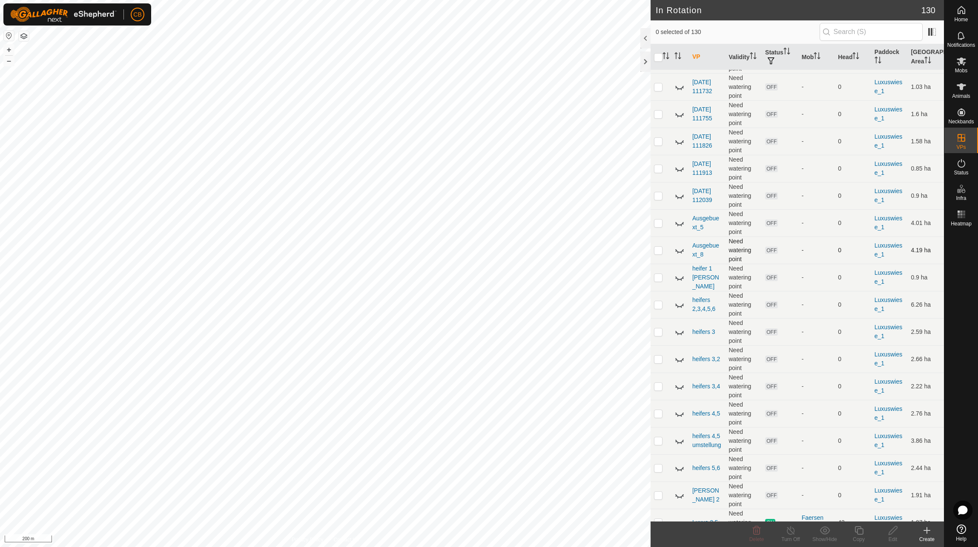
scroll to position [213, 0]
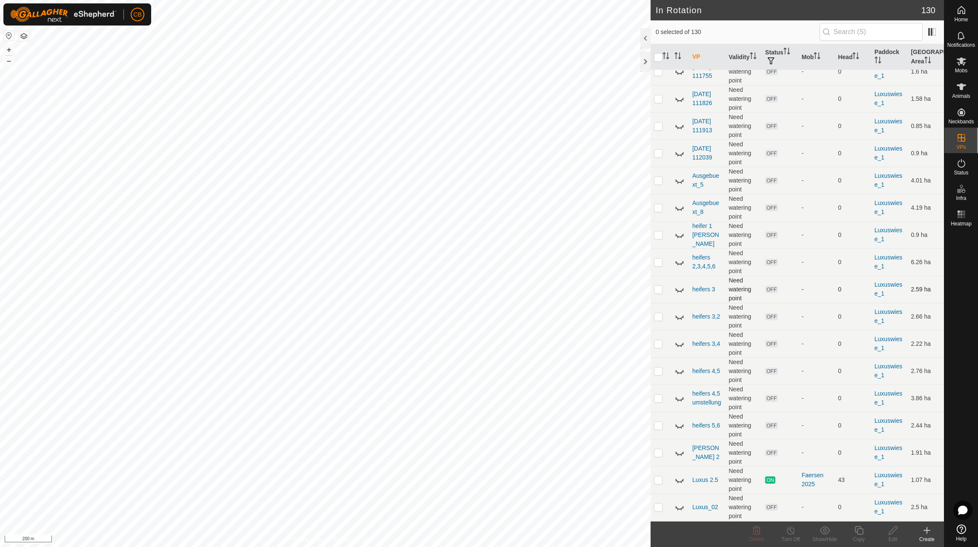
click at [680, 295] on icon at bounding box center [679, 289] width 10 height 10
click at [682, 322] on icon at bounding box center [679, 317] width 10 height 10
click at [675, 349] on icon at bounding box center [679, 344] width 10 height 10
click at [681, 374] on icon at bounding box center [679, 371] width 9 height 3
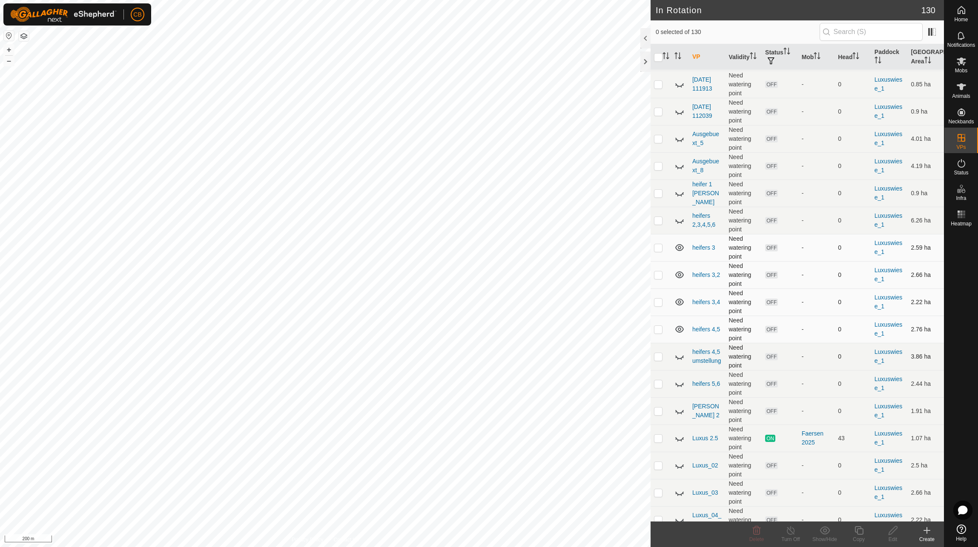
scroll to position [255, 0]
click at [679, 388] on icon at bounding box center [679, 383] width 10 height 10
click at [681, 415] on icon at bounding box center [679, 410] width 10 height 10
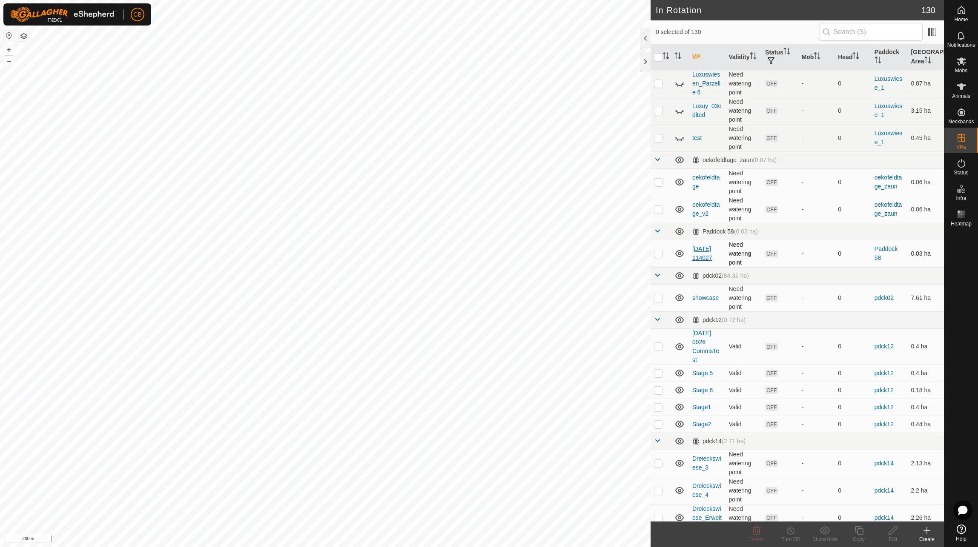
scroll to position [1104, 0]
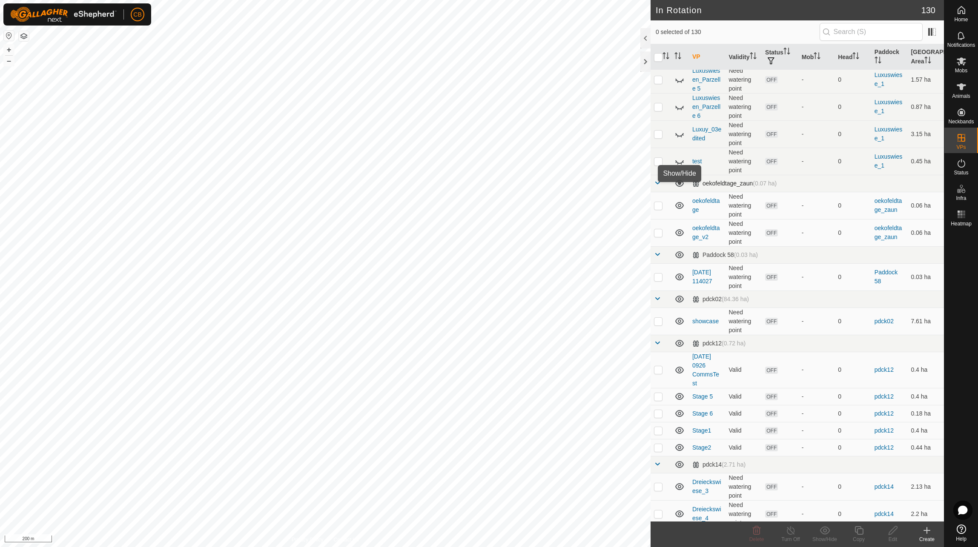
click at [682, 189] on icon at bounding box center [679, 183] width 10 height 10
click at [683, 260] on icon at bounding box center [679, 255] width 10 height 10
click at [680, 303] on icon at bounding box center [679, 299] width 9 height 7
click at [681, 347] on icon at bounding box center [679, 343] width 9 height 7
click at [678, 470] on icon at bounding box center [679, 465] width 10 height 10
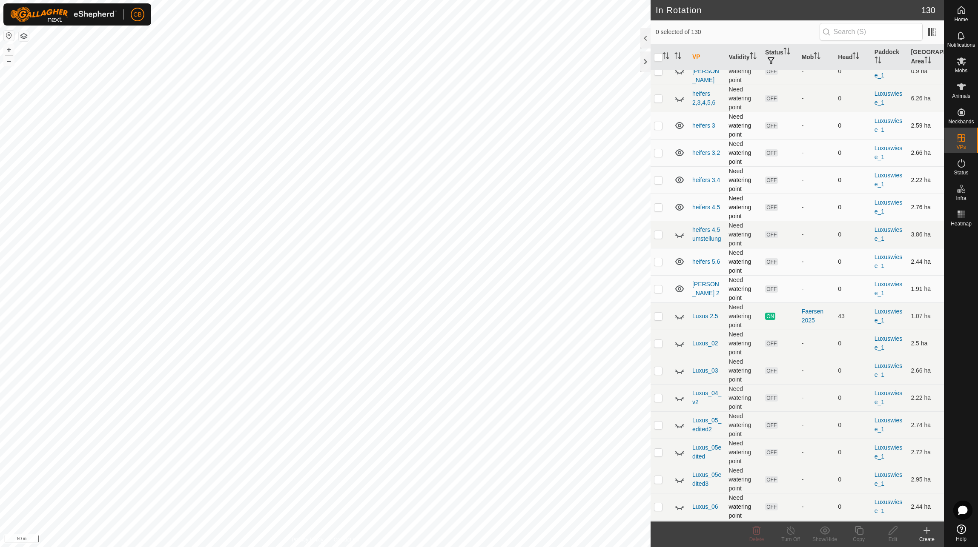
scroll to position [295, 0]
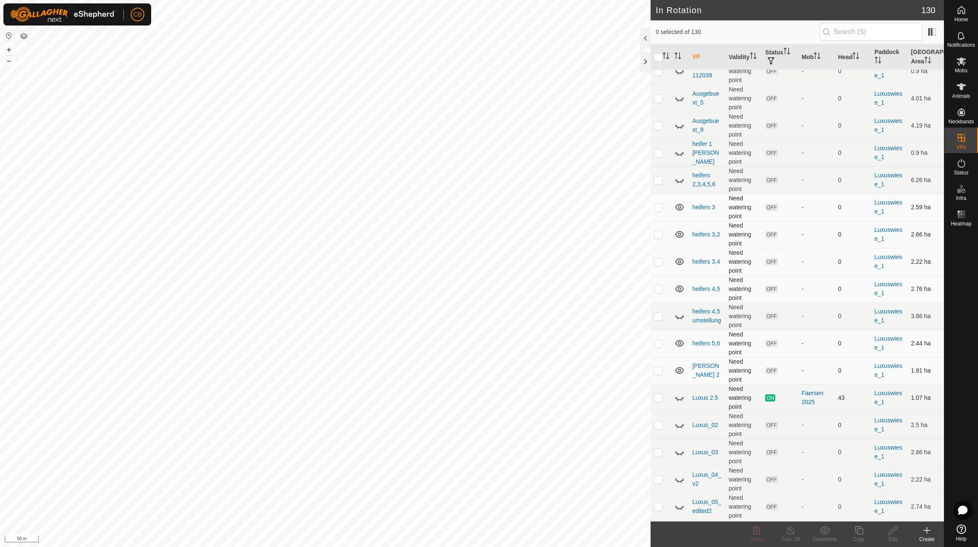
click at [677, 403] on icon at bounding box center [679, 398] width 10 height 10
click at [678, 403] on icon at bounding box center [679, 398] width 10 height 10
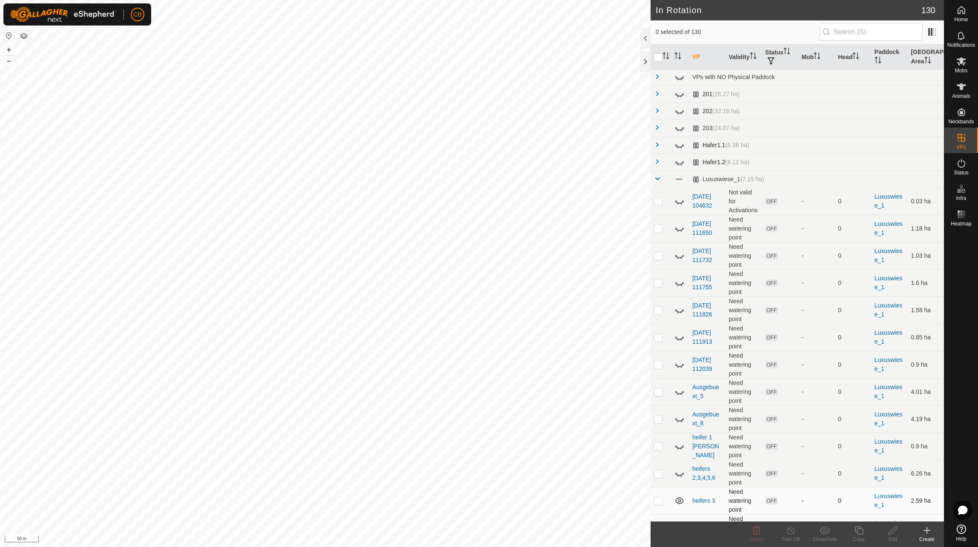
scroll to position [0, 0]
click at [678, 180] on span at bounding box center [678, 180] width 9 height 9
click at [678, 180] on icon at bounding box center [679, 180] width 10 height 10
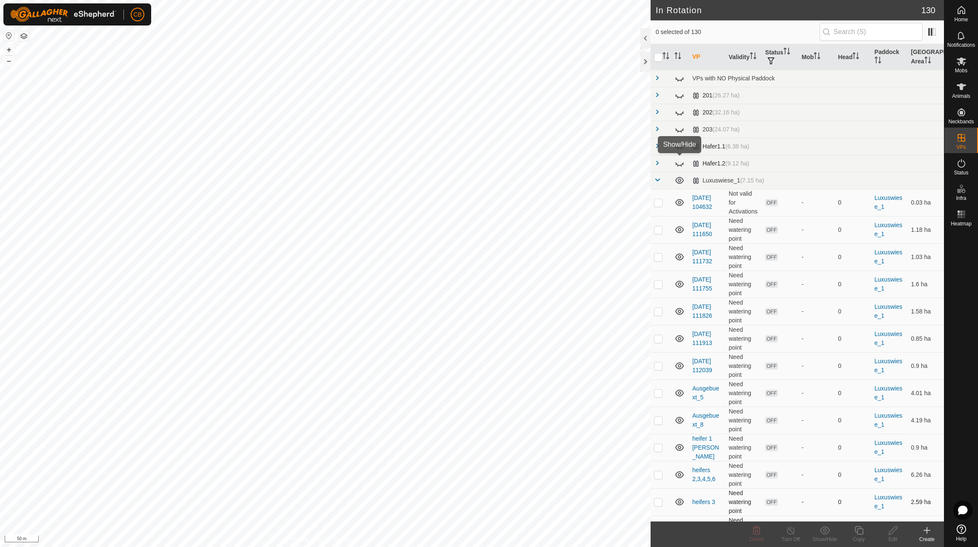
click at [681, 163] on icon at bounding box center [679, 163] width 10 height 10
click at [682, 148] on icon at bounding box center [679, 146] width 10 height 10
click at [683, 130] on icon at bounding box center [682, 130] width 1 height 1
click at [682, 117] on icon at bounding box center [679, 112] width 10 height 10
click at [683, 103] on td at bounding box center [680, 95] width 18 height 17
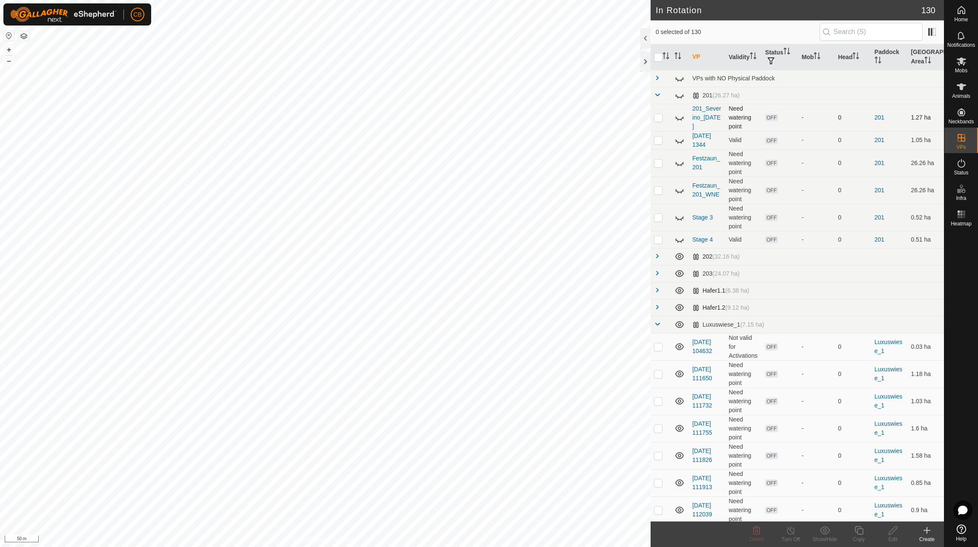
click at [679, 119] on icon at bounding box center [679, 117] width 10 height 10
click at [679, 119] on icon at bounding box center [679, 117] width 9 height 7
click at [654, 85] on td at bounding box center [660, 78] width 20 height 17
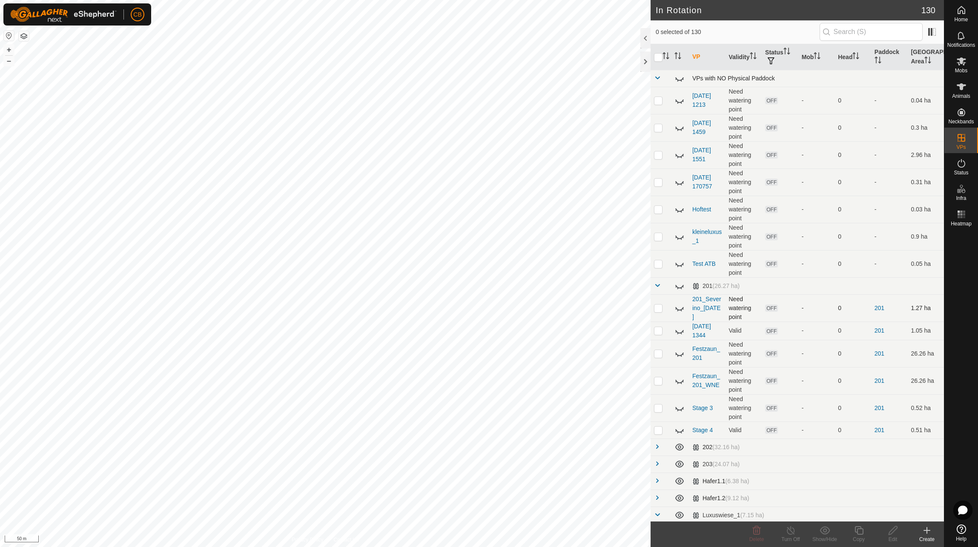
click at [662, 79] on td at bounding box center [660, 78] width 20 height 17
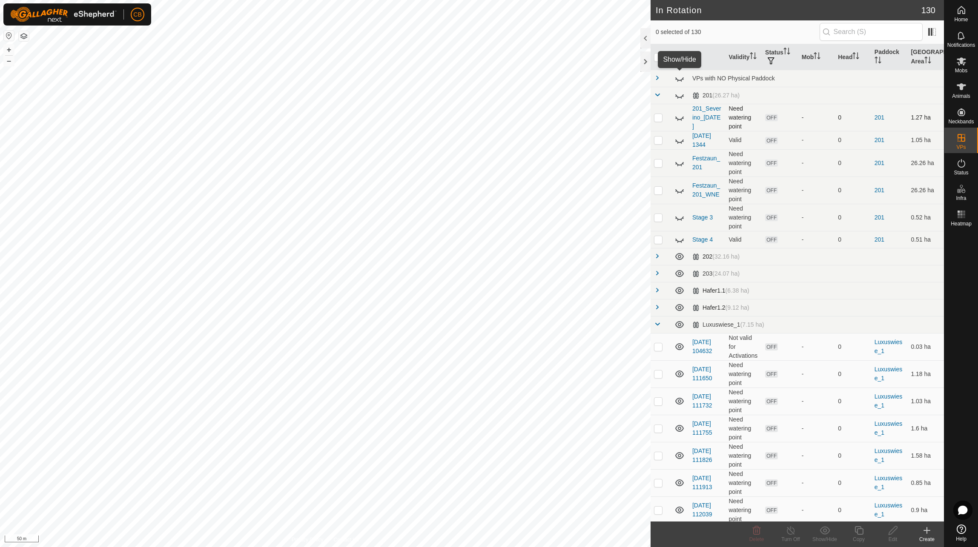
click at [681, 77] on icon at bounding box center [679, 78] width 10 height 10
click at [680, 92] on icon at bounding box center [679, 95] width 10 height 10
click at [662, 96] on td at bounding box center [660, 95] width 20 height 17
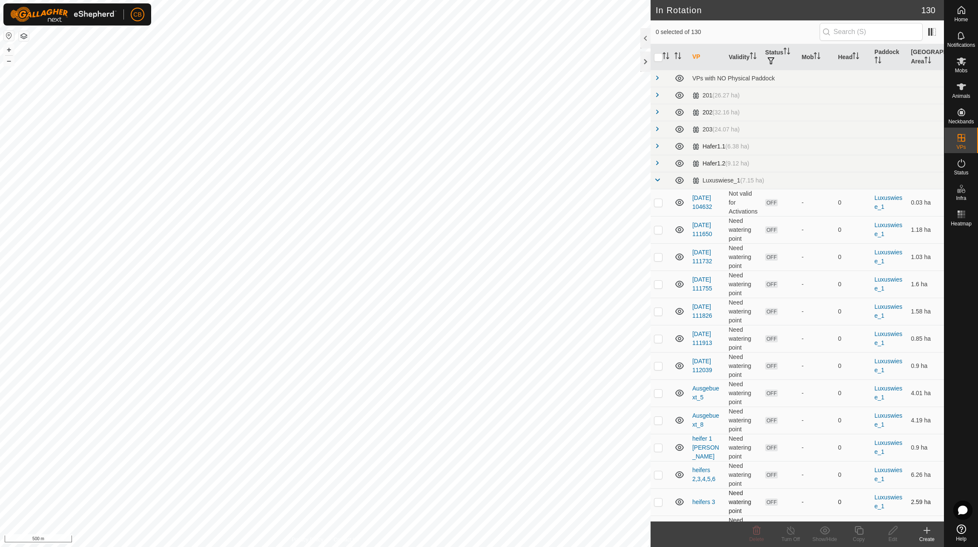
click at [23, 39] on button "button" at bounding box center [24, 36] width 10 height 10
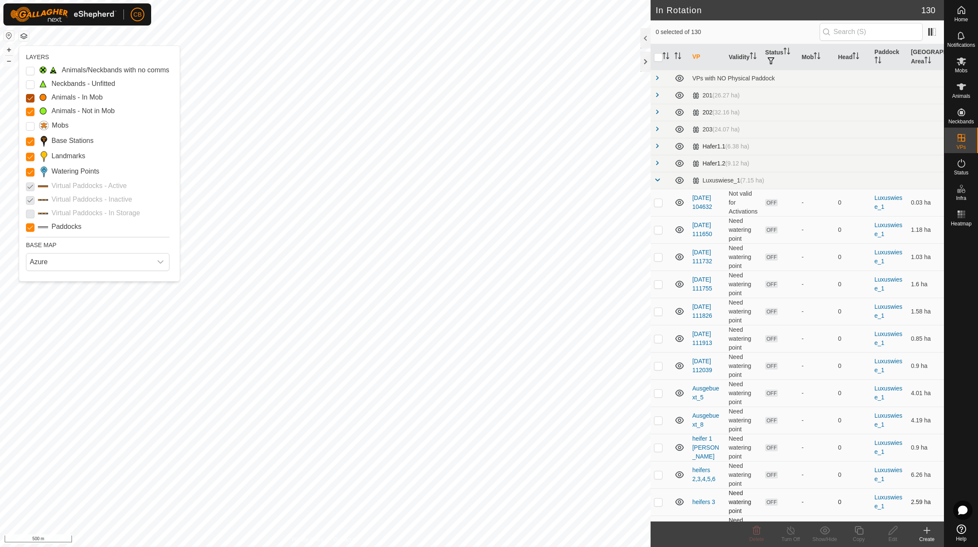
click at [31, 98] on Mob "Animals - In Mob" at bounding box center [30, 98] width 9 height 9
click at [22, 35] on button "button" at bounding box center [24, 36] width 10 height 10
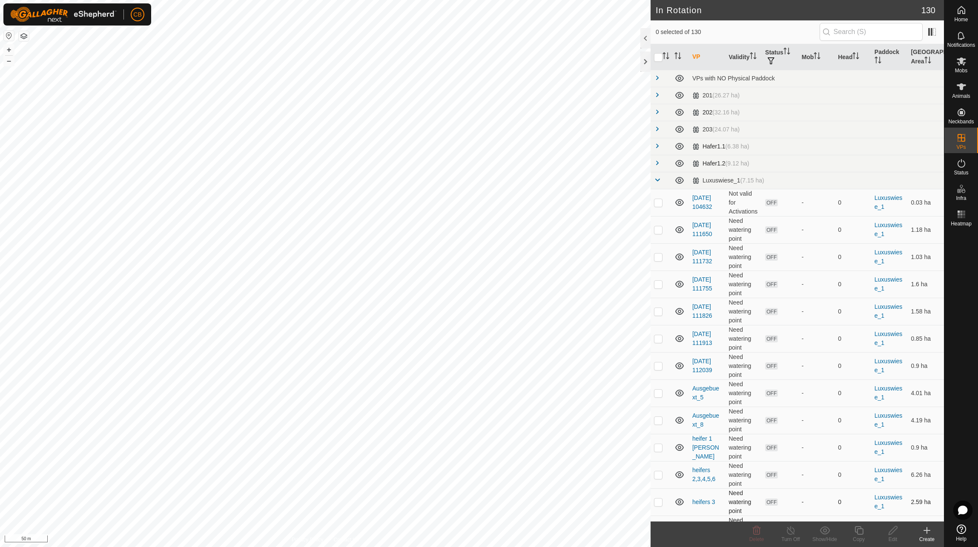
click at [26, 38] on button "button" at bounding box center [24, 36] width 10 height 10
